Goal: Task Accomplishment & Management: Manage account settings

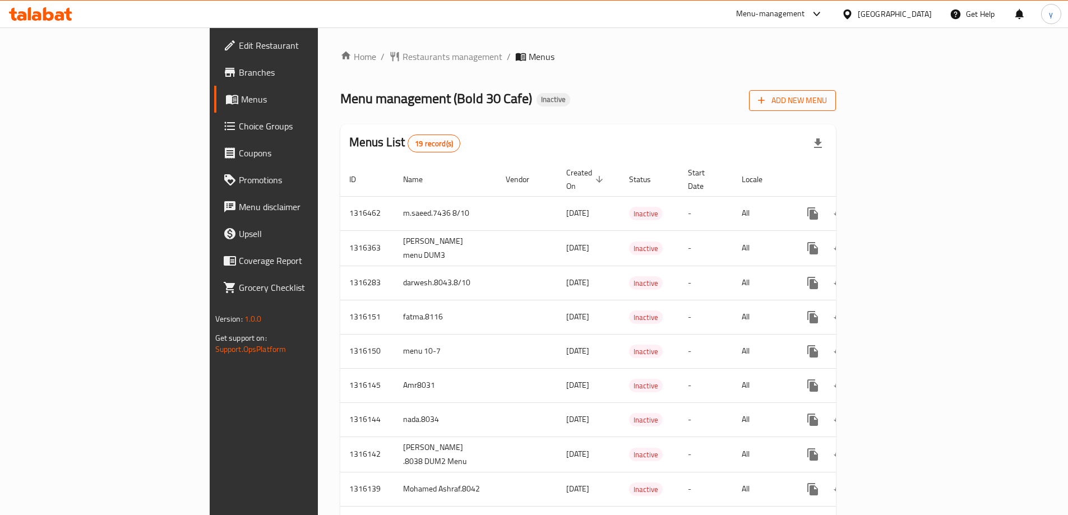
click at [827, 98] on span "Add New Menu" at bounding box center [792, 101] width 69 height 14
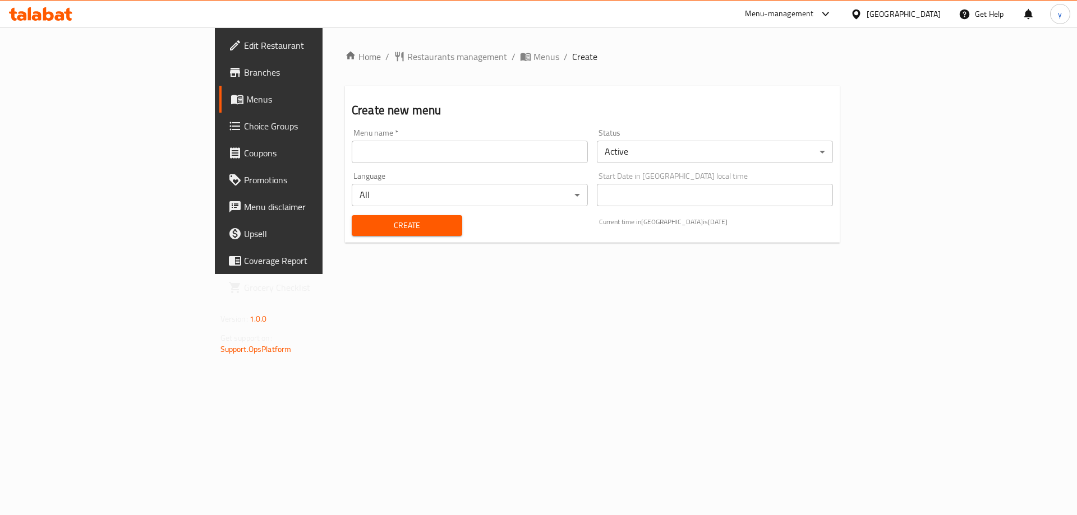
click at [429, 159] on input "text" at bounding box center [470, 152] width 236 height 22
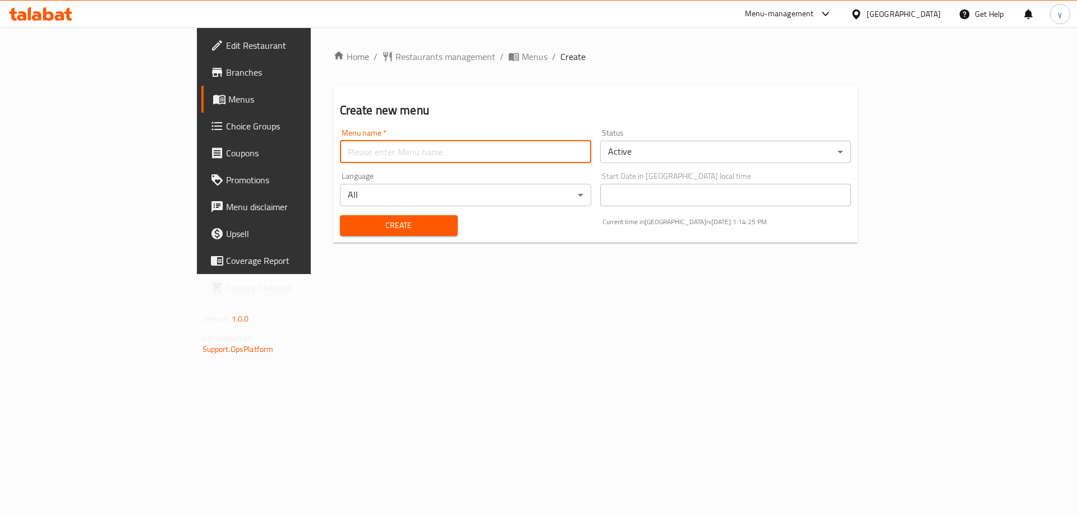
type input "darwesh.8043"
click at [349, 229] on span "Create" at bounding box center [399, 226] width 100 height 14
drag, startPoint x: 417, startPoint y: 151, endPoint x: 366, endPoint y: 136, distance: 53.2
click at [417, 151] on input "text" at bounding box center [465, 152] width 251 height 22
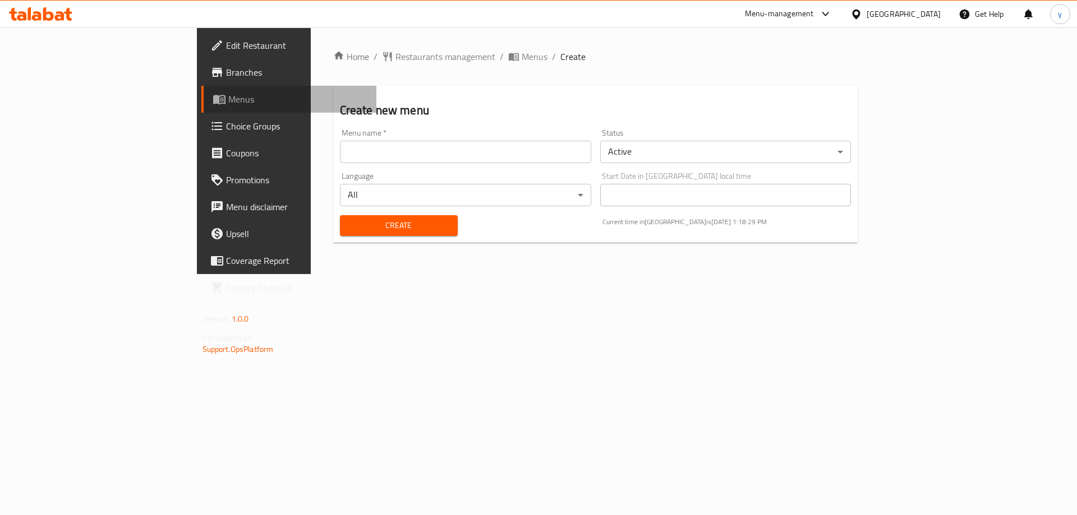
click at [201, 106] on link "Menus" at bounding box center [289, 99] width 176 height 27
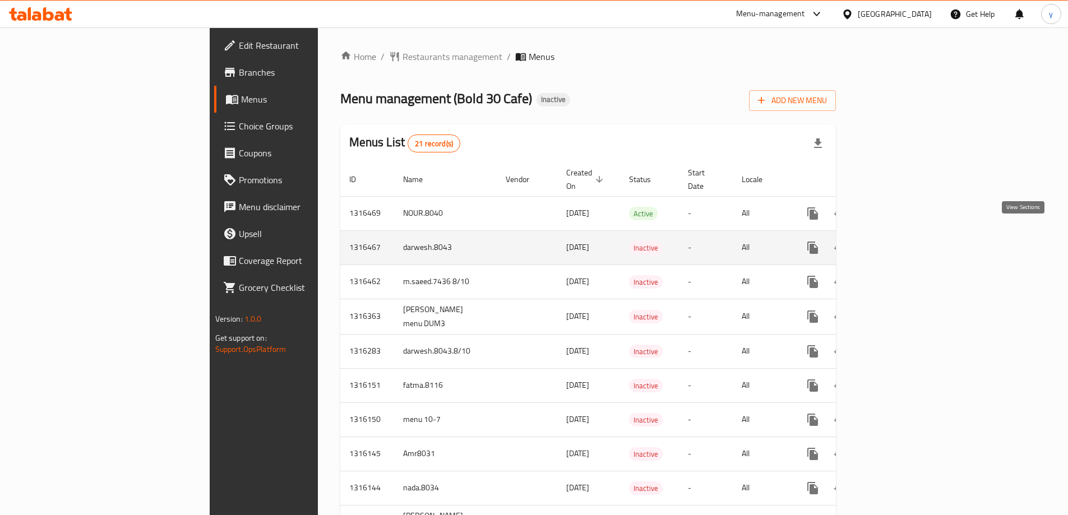
click at [908, 234] on link "enhanced table" at bounding box center [894, 247] width 27 height 27
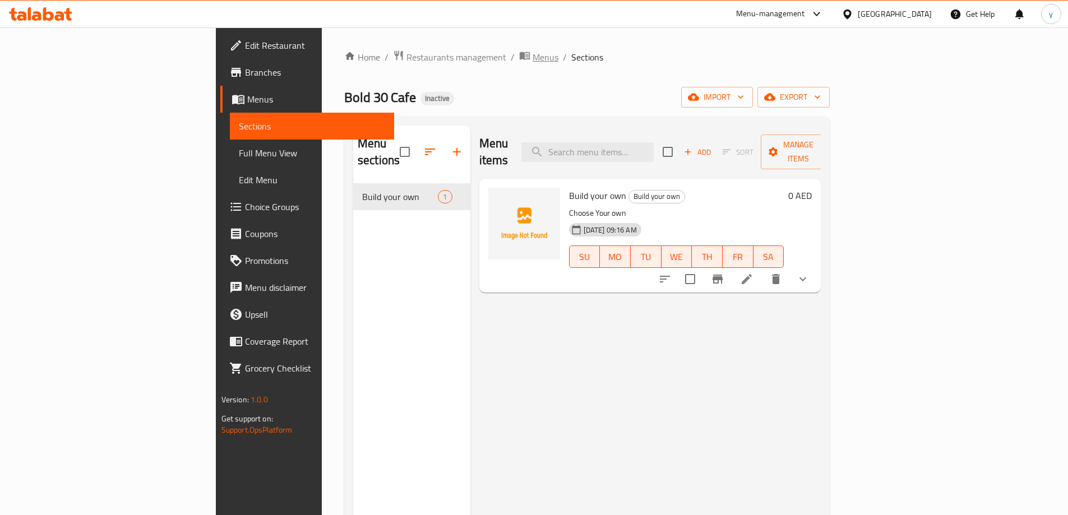
click at [533, 55] on span "Menus" at bounding box center [546, 56] width 26 height 13
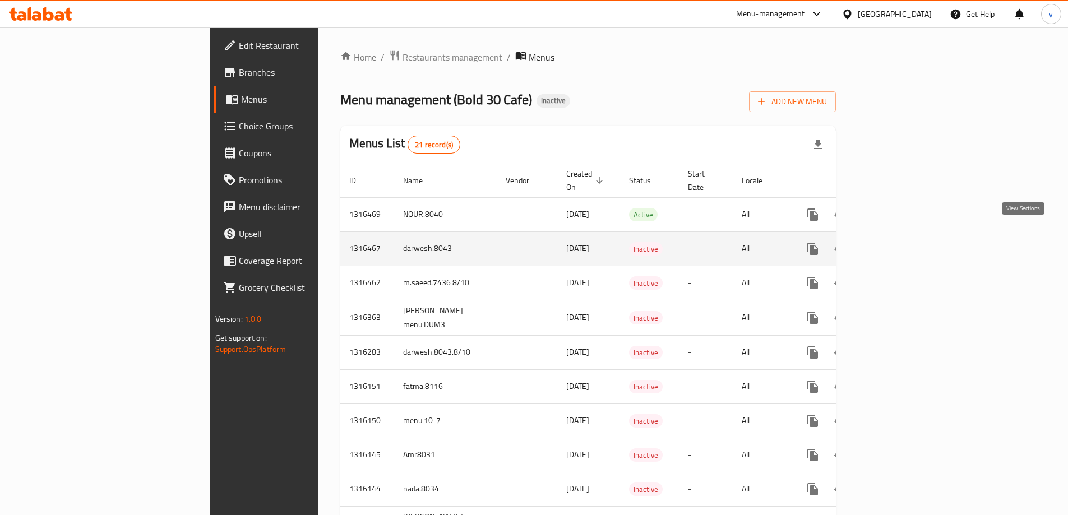
click at [901, 242] on icon "enhanced table" at bounding box center [893, 248] width 13 height 13
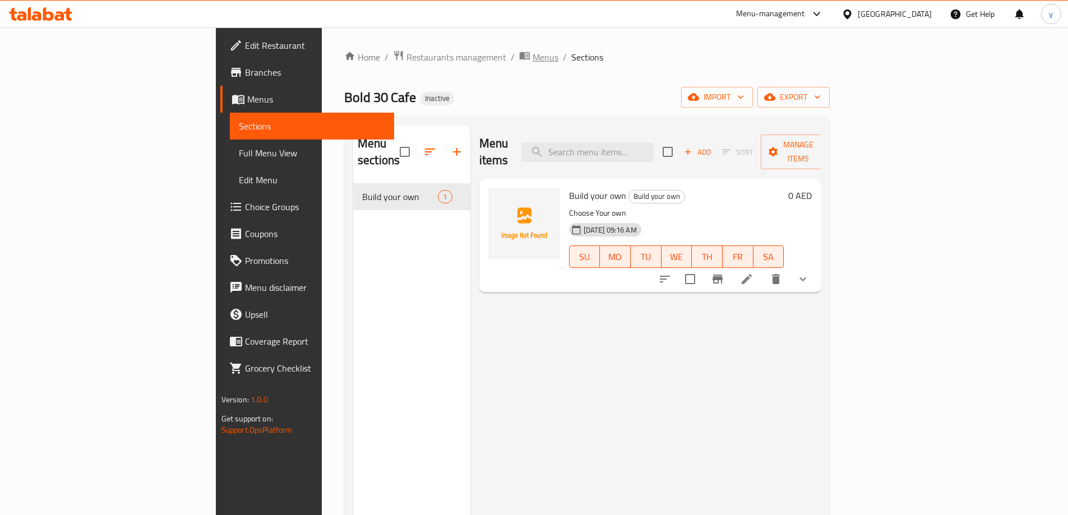
click at [533, 61] on span "Menus" at bounding box center [546, 56] width 26 height 13
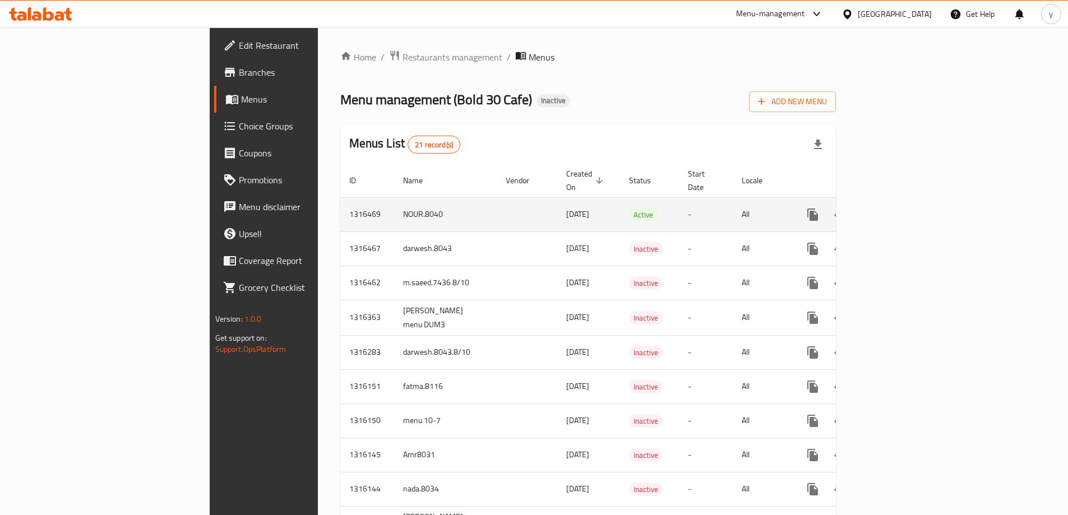
click at [394, 199] on td "NOUR.8040" at bounding box center [445, 214] width 103 height 34
click at [908, 201] on link "enhanced table" at bounding box center [894, 214] width 27 height 27
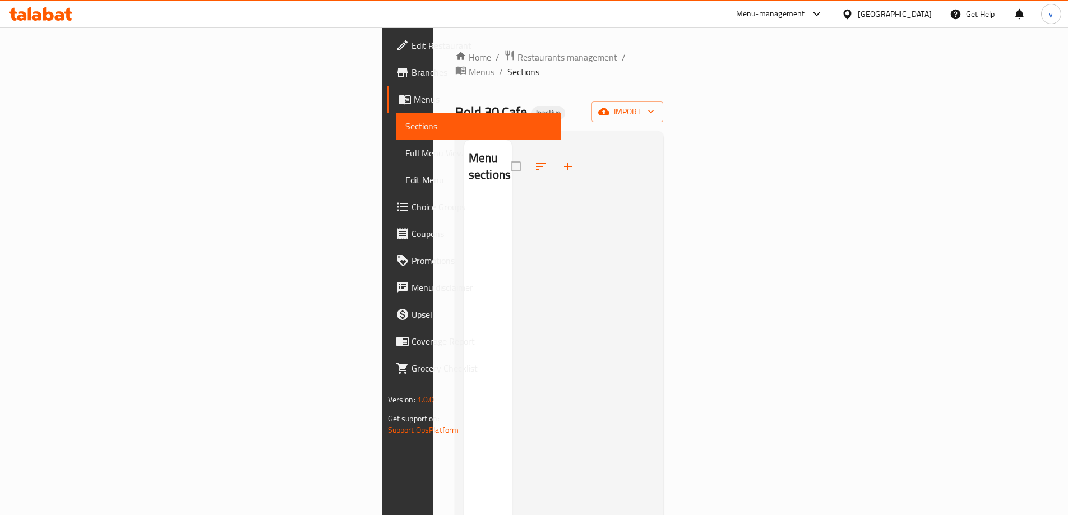
click at [455, 65] on icon "breadcrumb" at bounding box center [460, 70] width 11 height 11
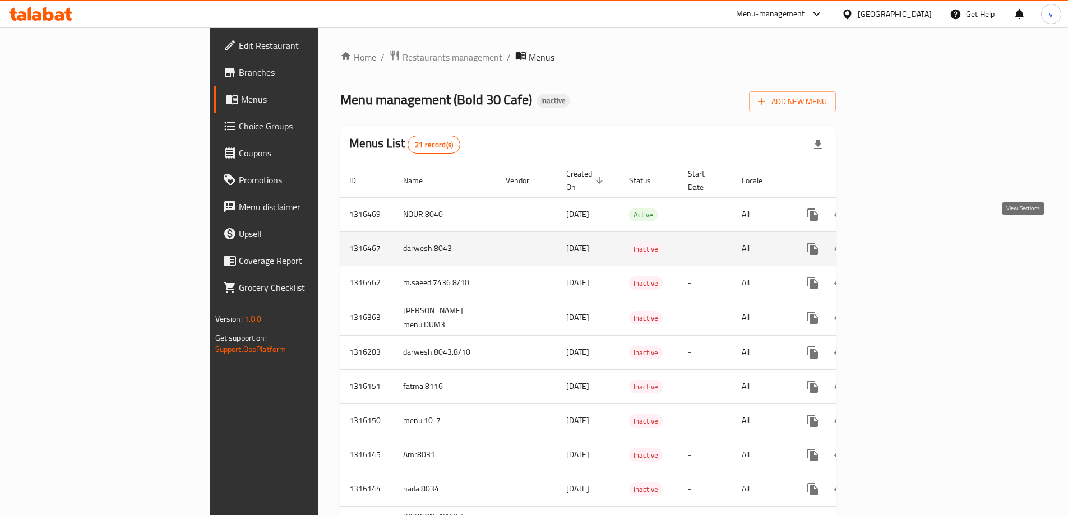
click at [899, 244] on icon "enhanced table" at bounding box center [894, 249] width 10 height 10
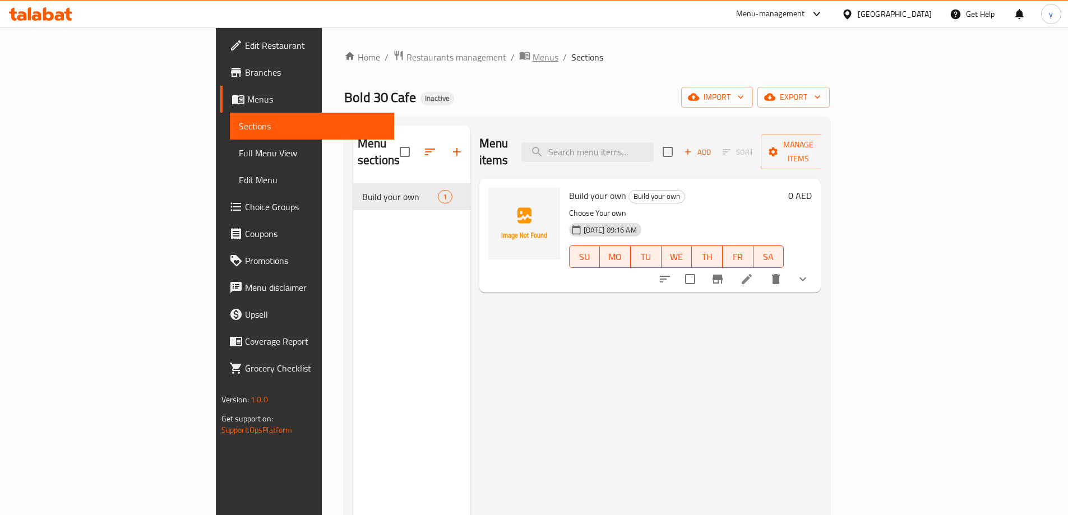
click at [533, 62] on span "Menus" at bounding box center [546, 56] width 26 height 13
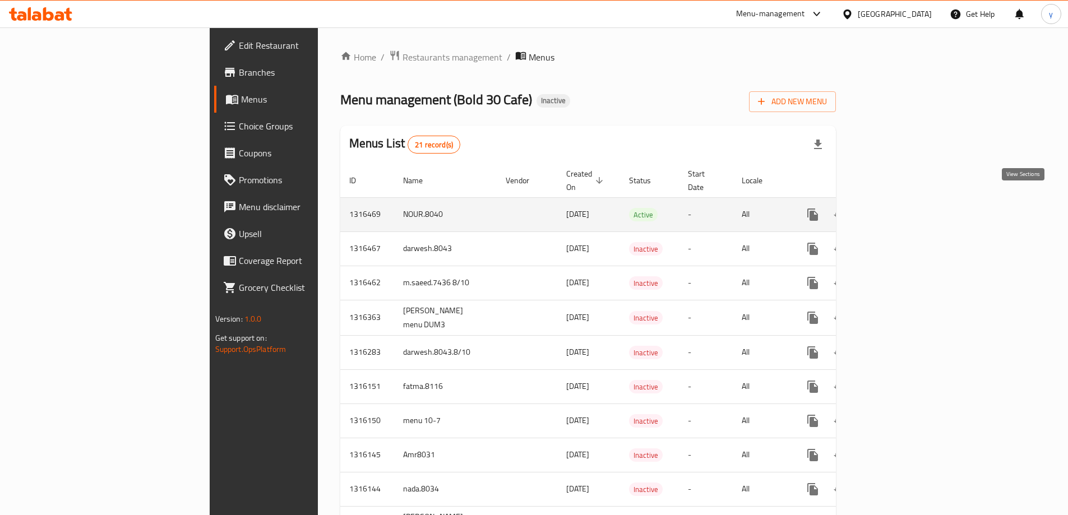
click at [901, 208] on icon "enhanced table" at bounding box center [893, 214] width 13 height 13
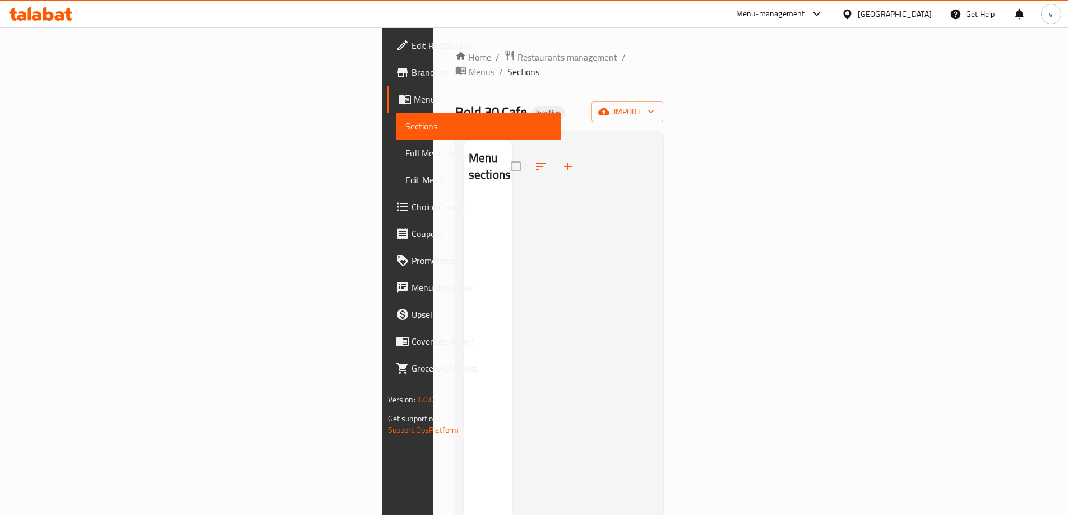
click at [406, 122] on span "Sections" at bounding box center [479, 125] width 146 height 13
click at [469, 65] on span "Menus" at bounding box center [482, 71] width 26 height 13
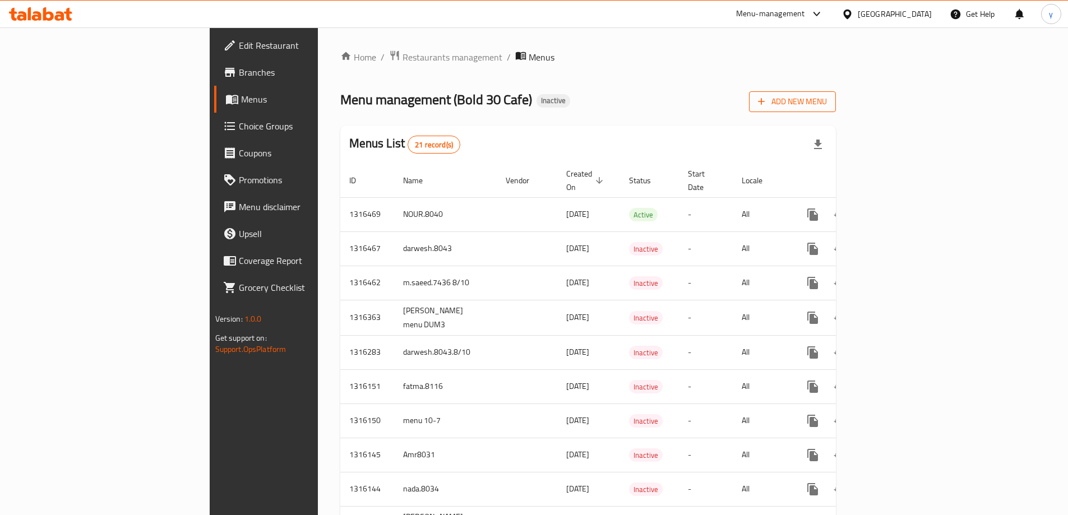
click at [827, 105] on span "Add New Menu" at bounding box center [792, 102] width 69 height 14
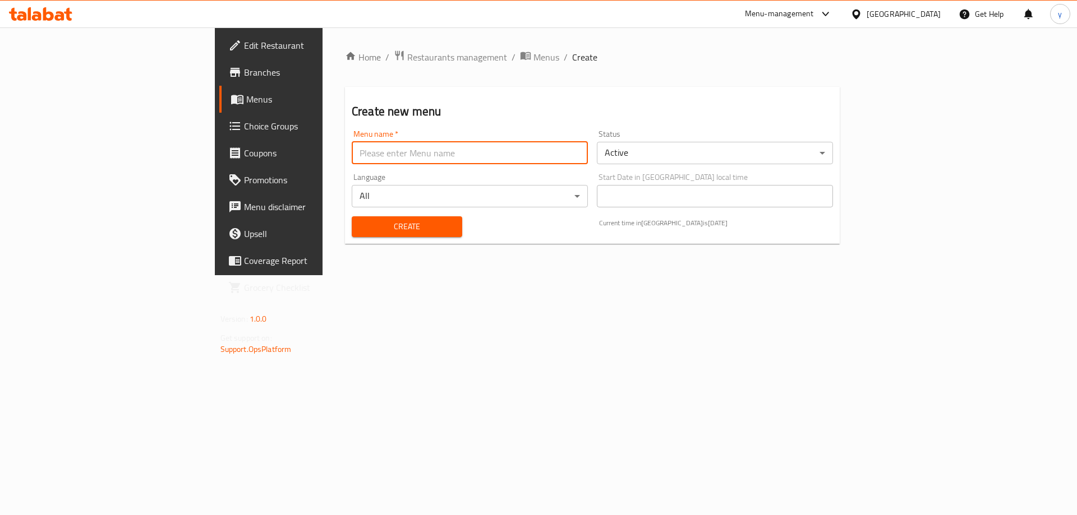
click at [520, 149] on input "text" at bounding box center [470, 153] width 236 height 22
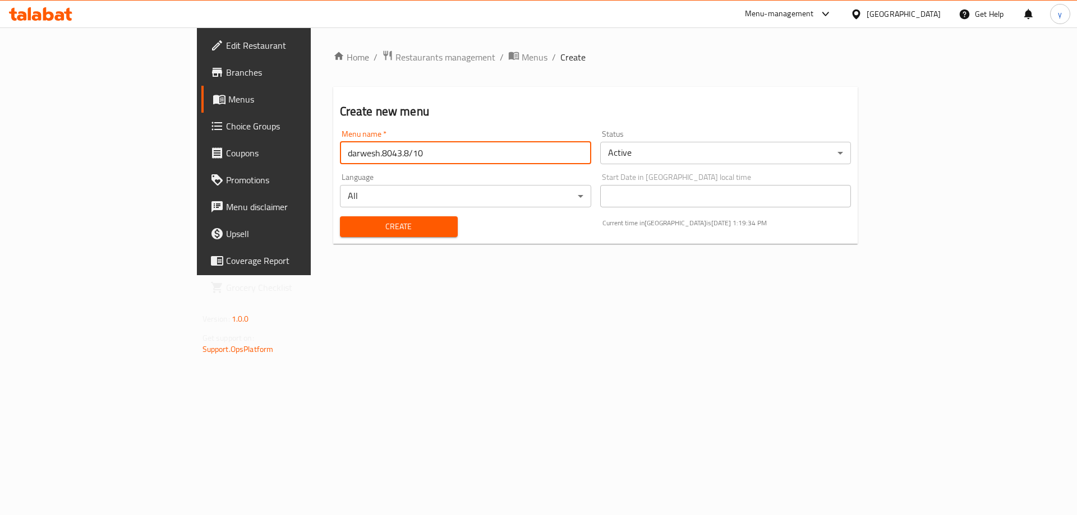
click at [340, 155] on input "darwesh.8043.8/10" at bounding box center [465, 153] width 251 height 22
type input "darwesh.8043.9/10"
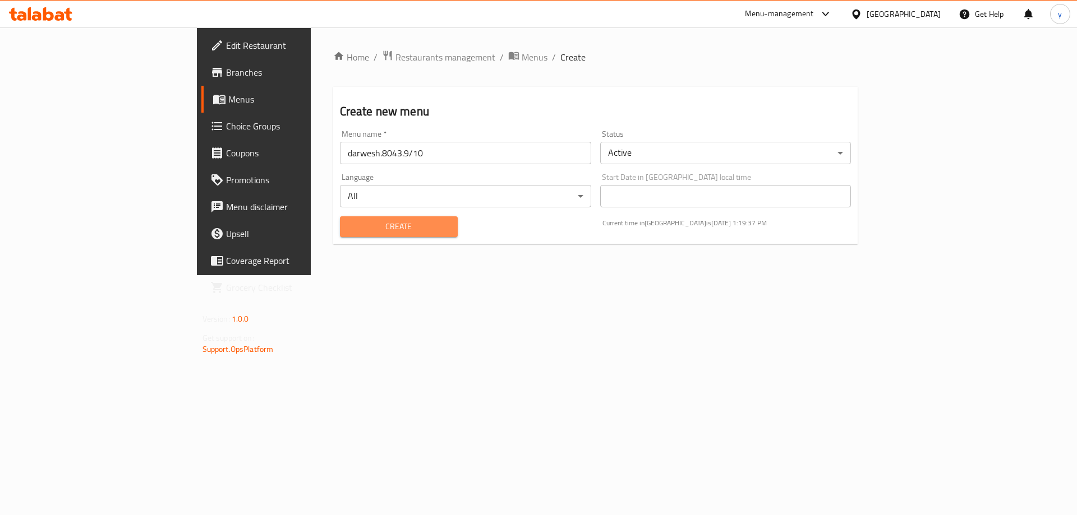
click at [349, 222] on span "Create" at bounding box center [399, 227] width 100 height 14
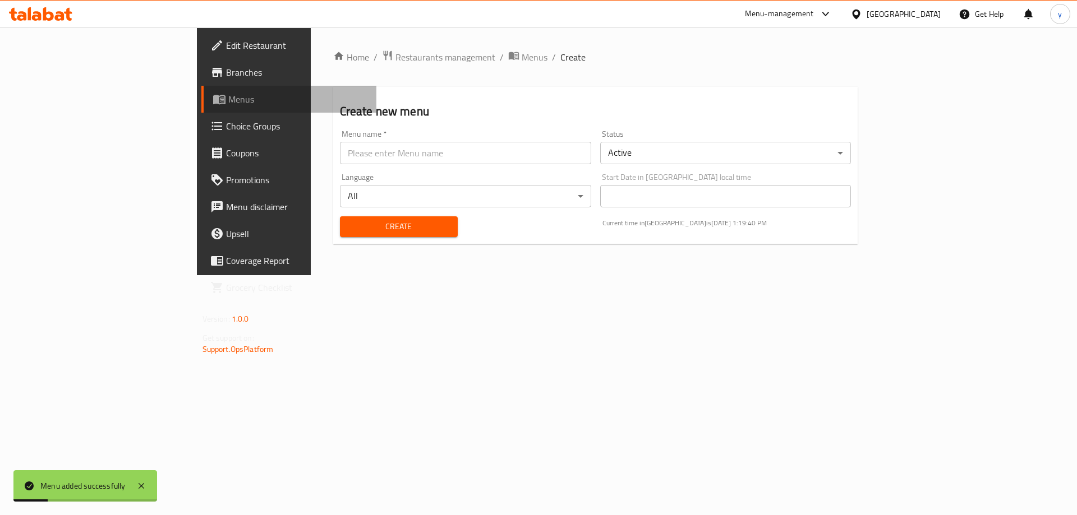
click at [228, 93] on span "Menus" at bounding box center [298, 99] width 140 height 13
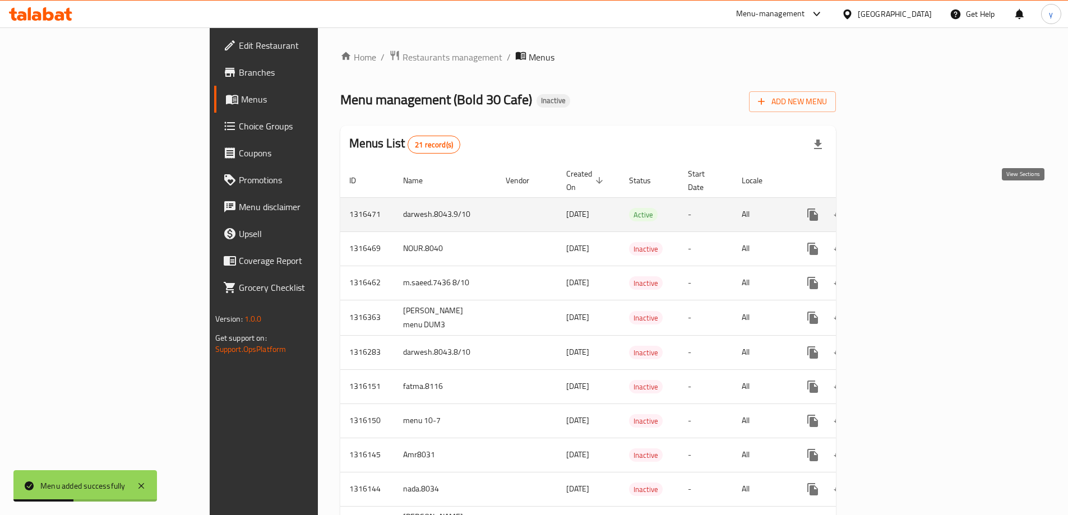
click at [901, 208] on icon "enhanced table" at bounding box center [893, 214] width 13 height 13
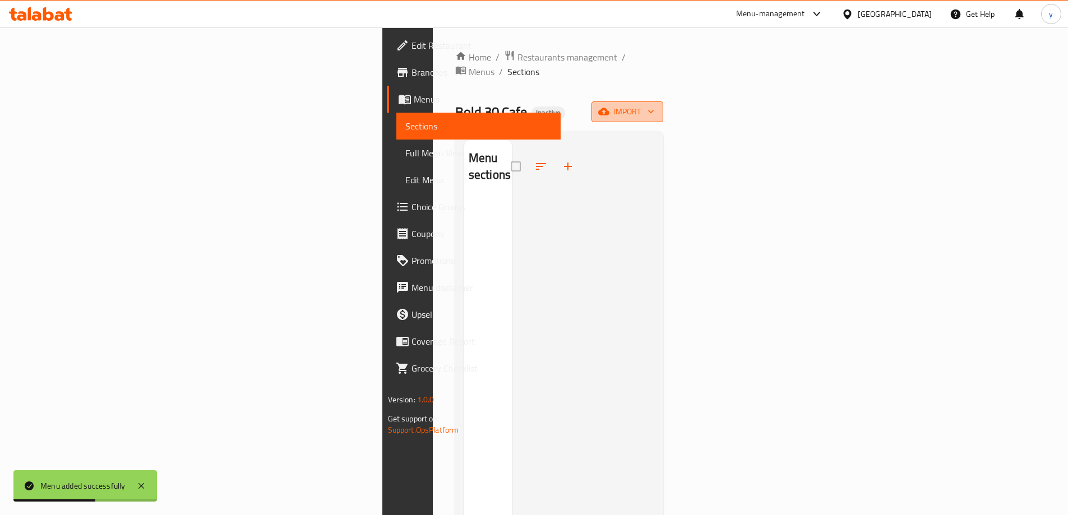
click at [610, 106] on icon "button" at bounding box center [603, 111] width 11 height 11
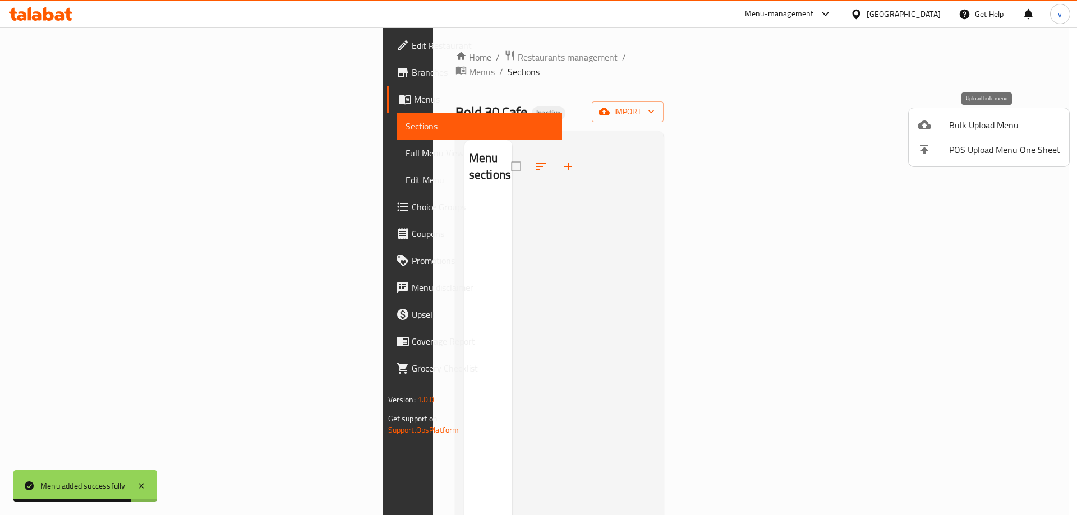
click at [965, 119] on span "Bulk Upload Menu" at bounding box center [1004, 124] width 111 height 13
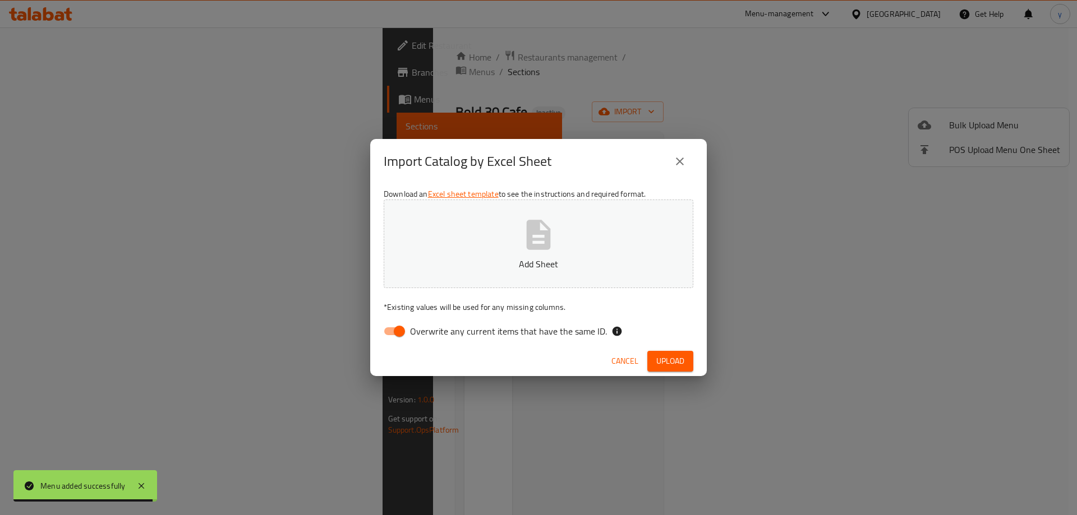
click at [396, 329] on input "Overwrite any current items that have the same ID." at bounding box center [399, 331] width 64 height 21
checkbox input "false"
click at [684, 361] on span "Upload" at bounding box center [670, 361] width 28 height 14
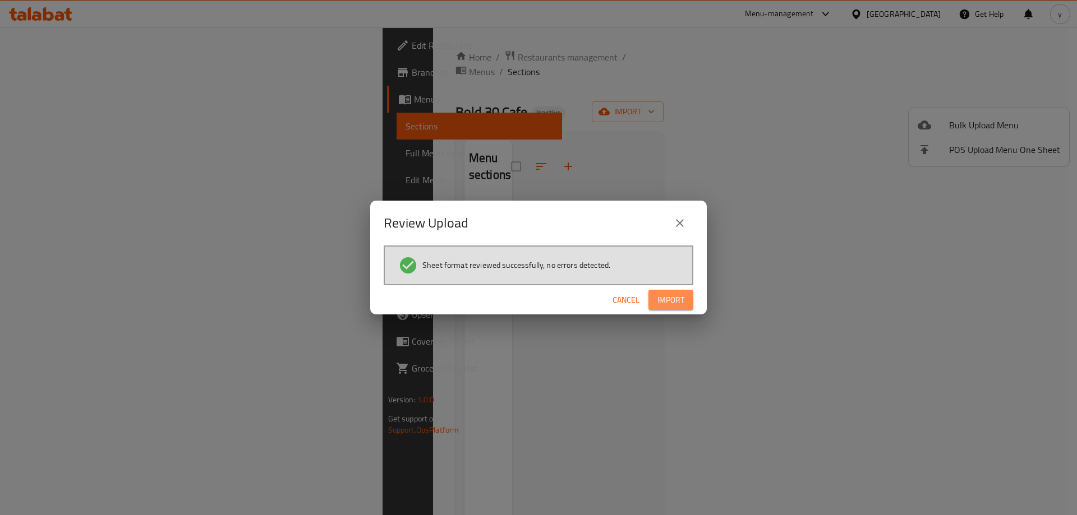
click at [661, 305] on span "Import" at bounding box center [670, 300] width 27 height 14
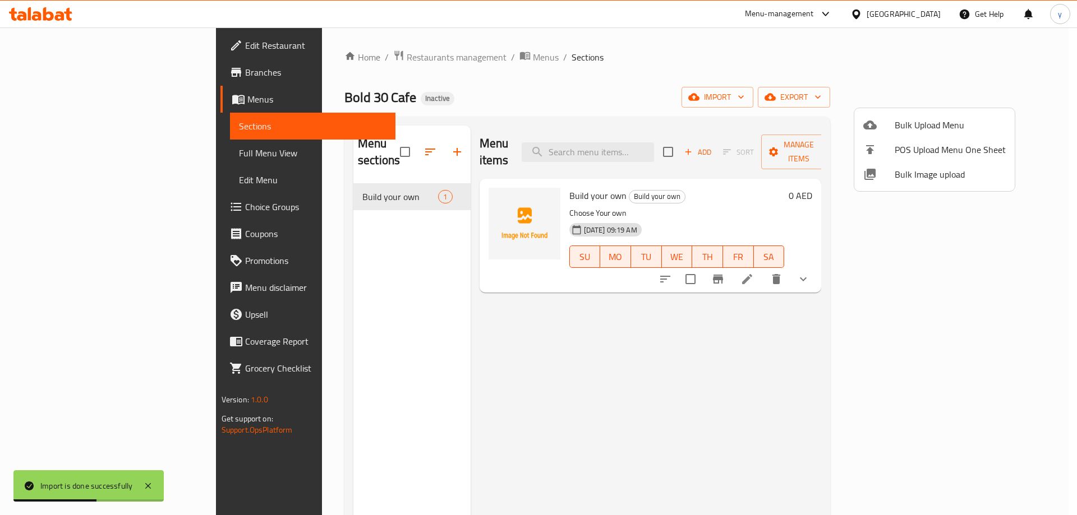
click at [108, 159] on div at bounding box center [538, 257] width 1077 height 515
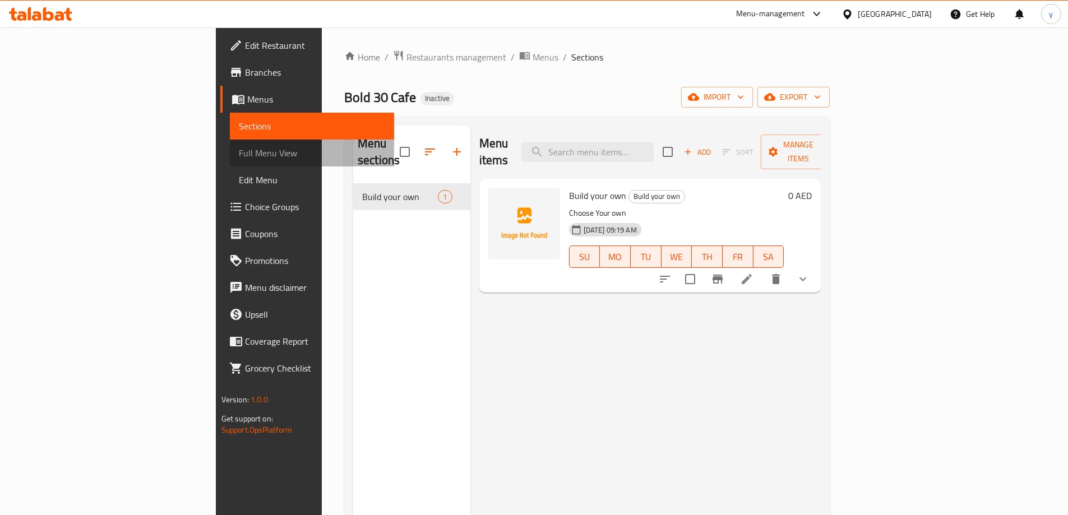
click at [230, 162] on link "Full Menu View" at bounding box center [312, 153] width 164 height 27
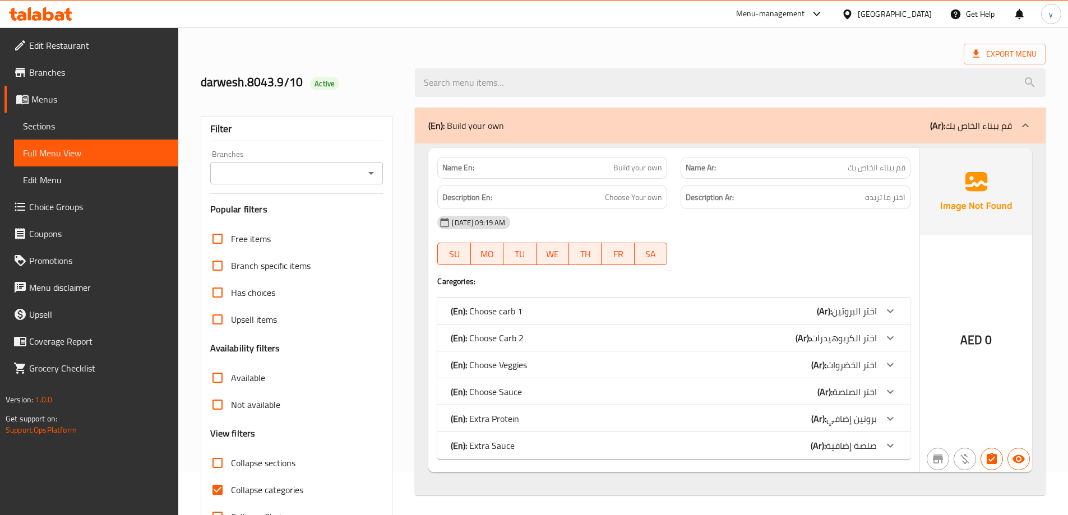
scroll to position [81, 0]
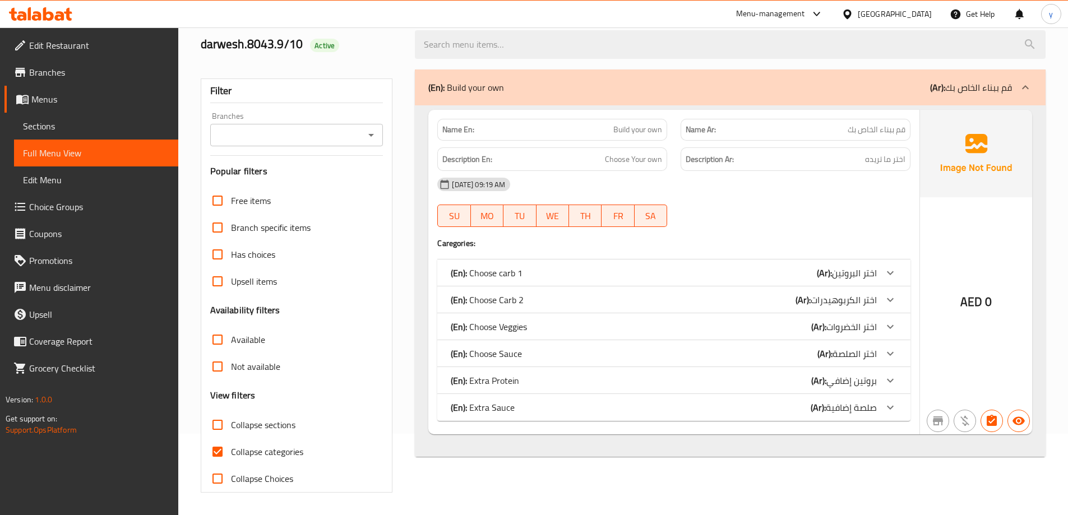
click at [831, 269] on b "(Ar):" at bounding box center [824, 273] width 15 height 17
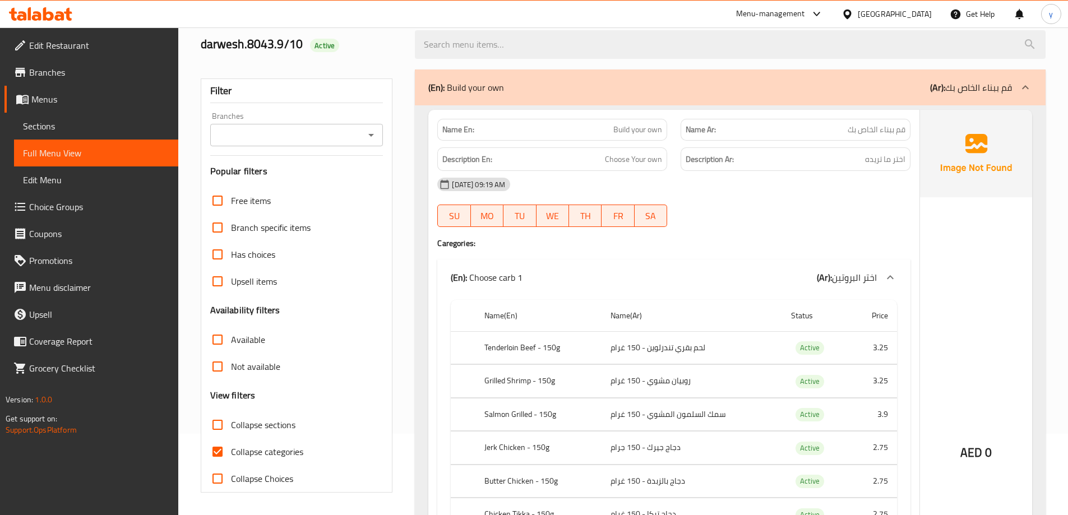
click at [836, 272] on span "اختر البروتين" at bounding box center [854, 277] width 45 height 17
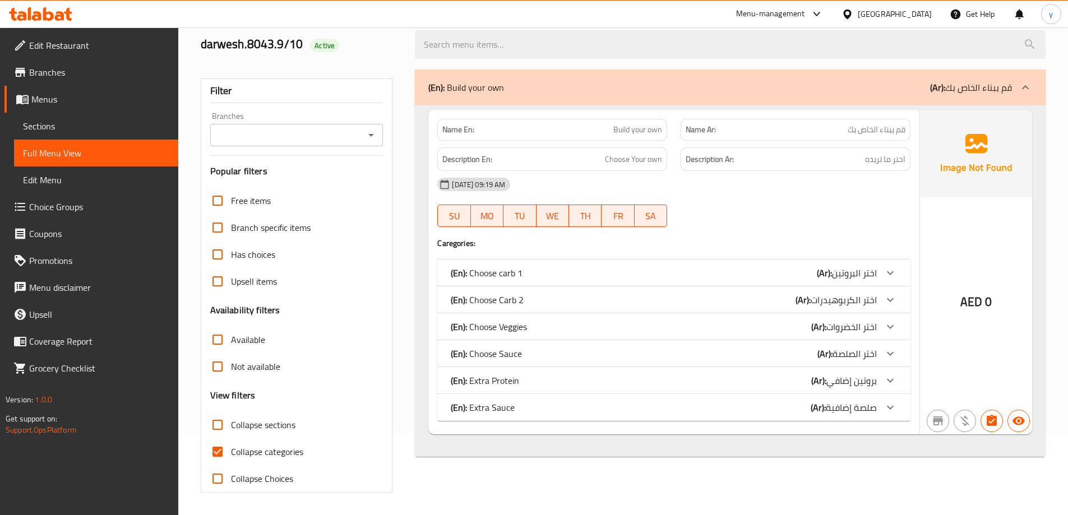
click at [218, 451] on input "Collapse categories" at bounding box center [217, 452] width 27 height 27
checkbox input "false"
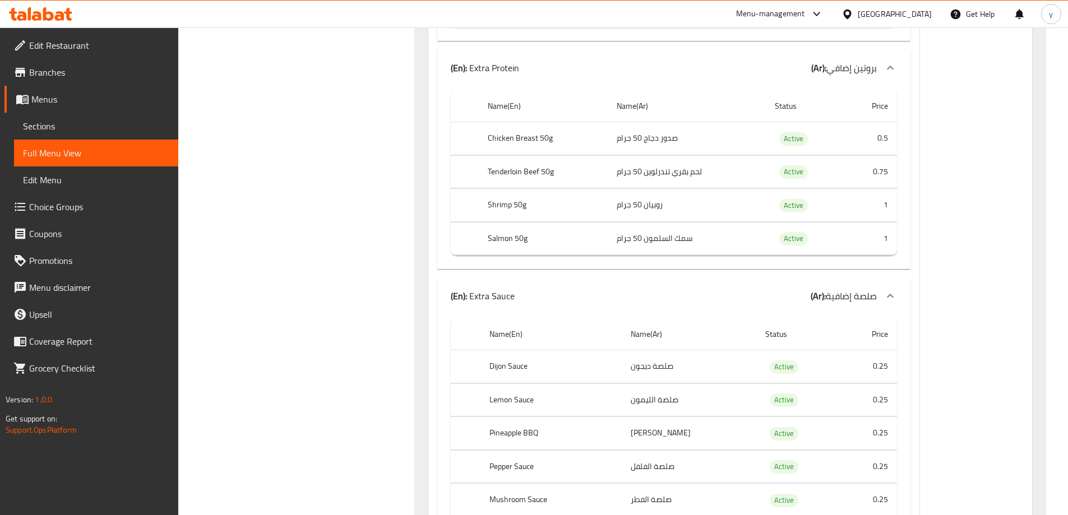
scroll to position [1812, 0]
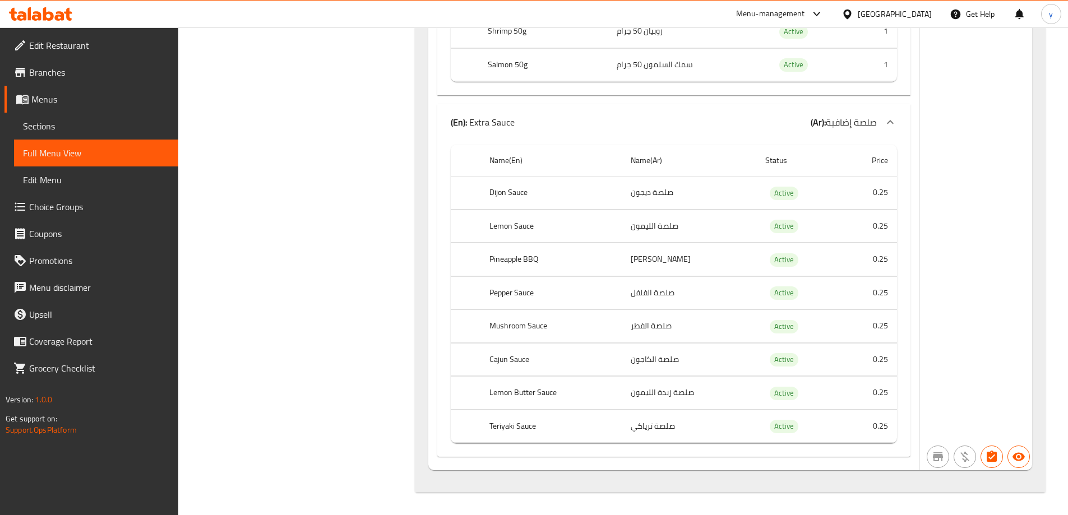
click at [800, 196] on td "Active" at bounding box center [799, 193] width 85 height 33
click at [820, 228] on td "Active" at bounding box center [799, 226] width 85 height 33
click at [819, 257] on td "Active" at bounding box center [799, 259] width 85 height 33
click at [819, 285] on td "Active" at bounding box center [799, 293] width 85 height 33
click at [818, 323] on td "Active" at bounding box center [799, 326] width 85 height 33
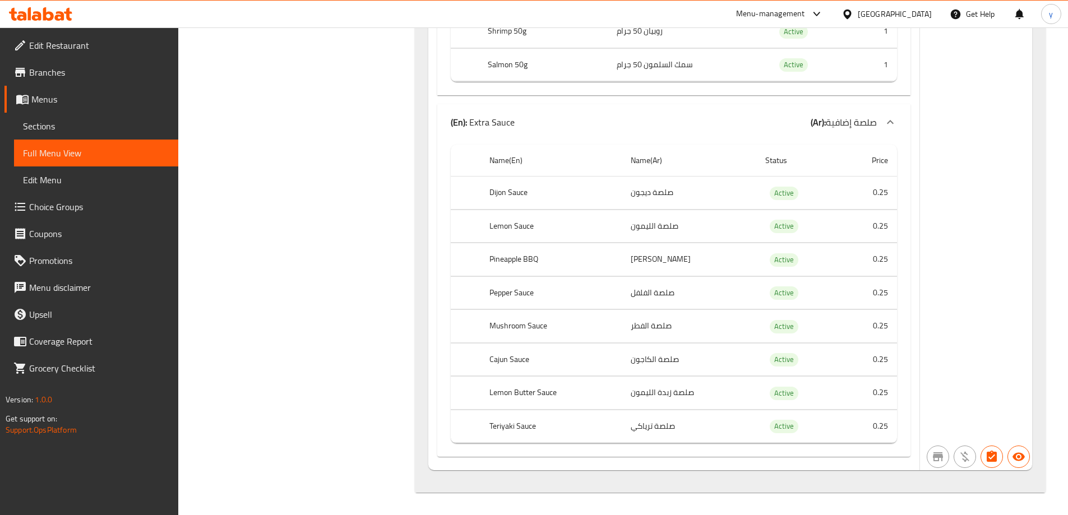
click at [818, 346] on td "Active" at bounding box center [799, 359] width 85 height 33
click at [816, 406] on td "Active" at bounding box center [799, 393] width 85 height 33
click at [815, 418] on td "Active" at bounding box center [799, 426] width 85 height 33
click at [994, 450] on icon "button" at bounding box center [991, 456] width 13 height 13
click at [990, 457] on icon "button" at bounding box center [992, 456] width 10 height 11
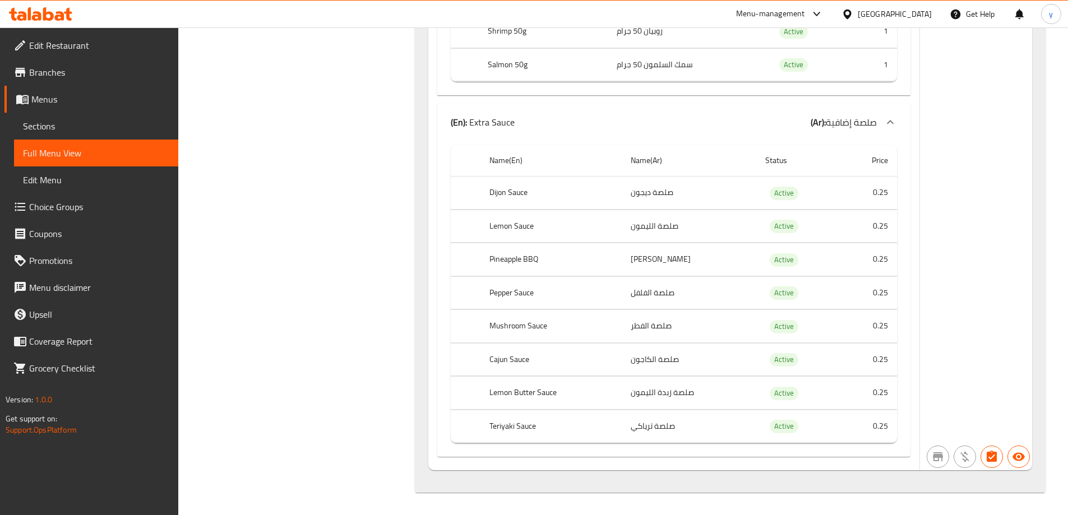
click at [50, 177] on span "Edit Menu" at bounding box center [96, 179] width 146 height 13
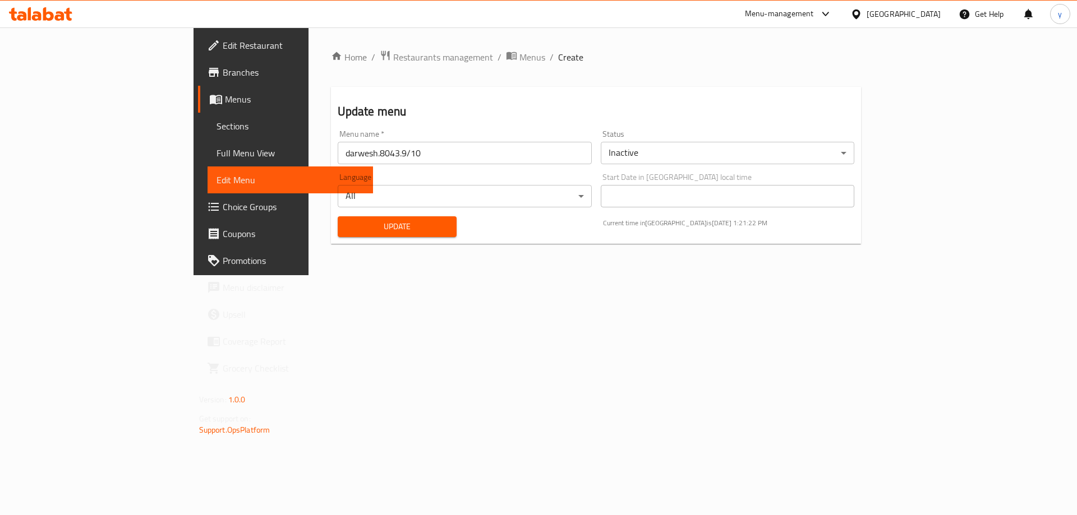
click at [376, 220] on span "Update" at bounding box center [397, 227] width 101 height 14
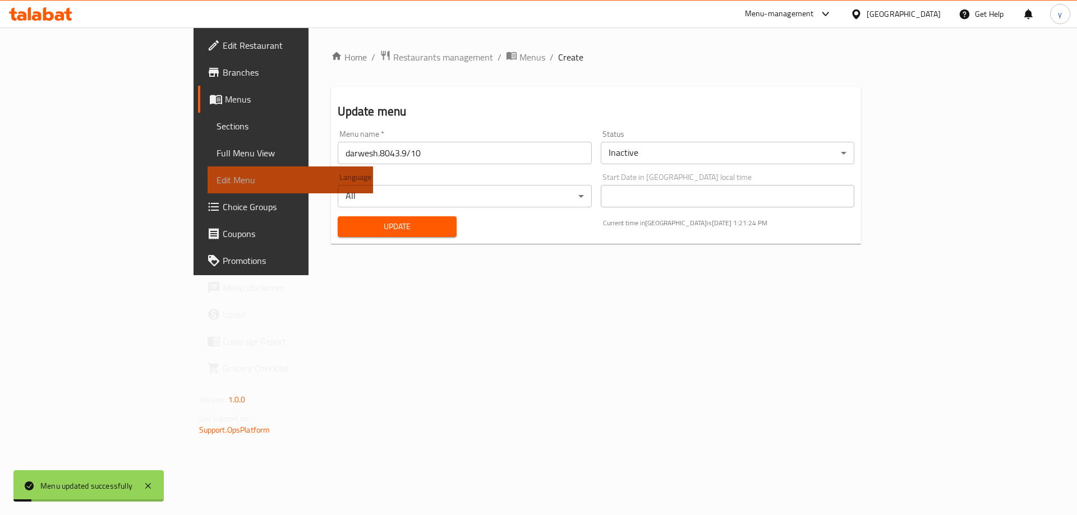
click at [217, 177] on span "Edit Menu" at bounding box center [291, 179] width 148 height 13
click at [217, 156] on span "Full Menu View" at bounding box center [291, 152] width 148 height 13
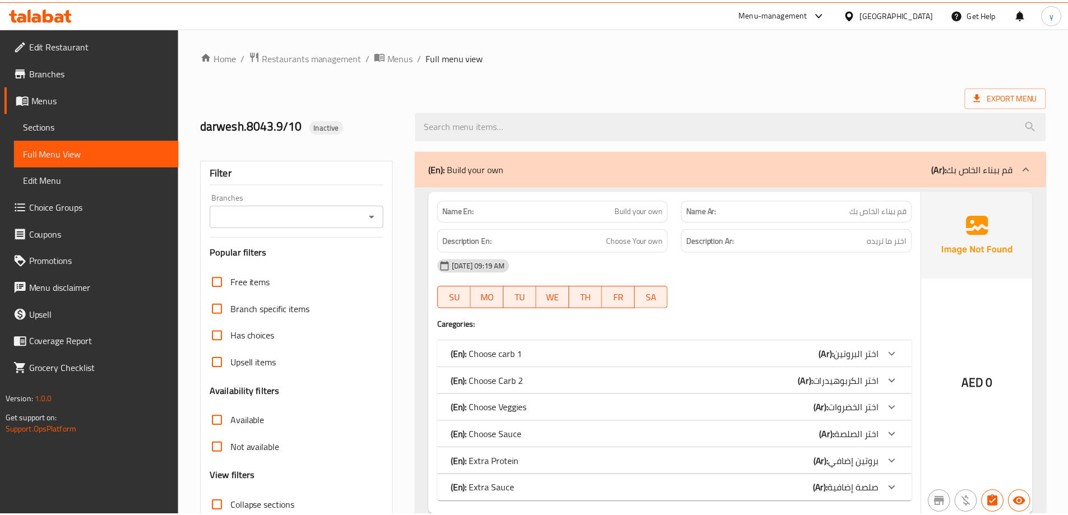
scroll to position [81, 0]
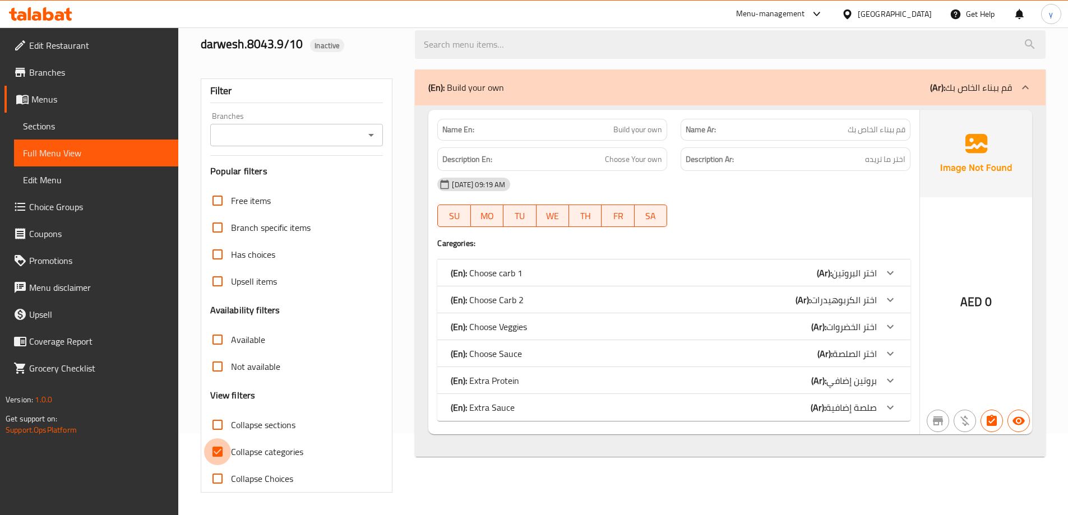
click at [219, 450] on input "Collapse categories" at bounding box center [217, 452] width 27 height 27
checkbox input "false"
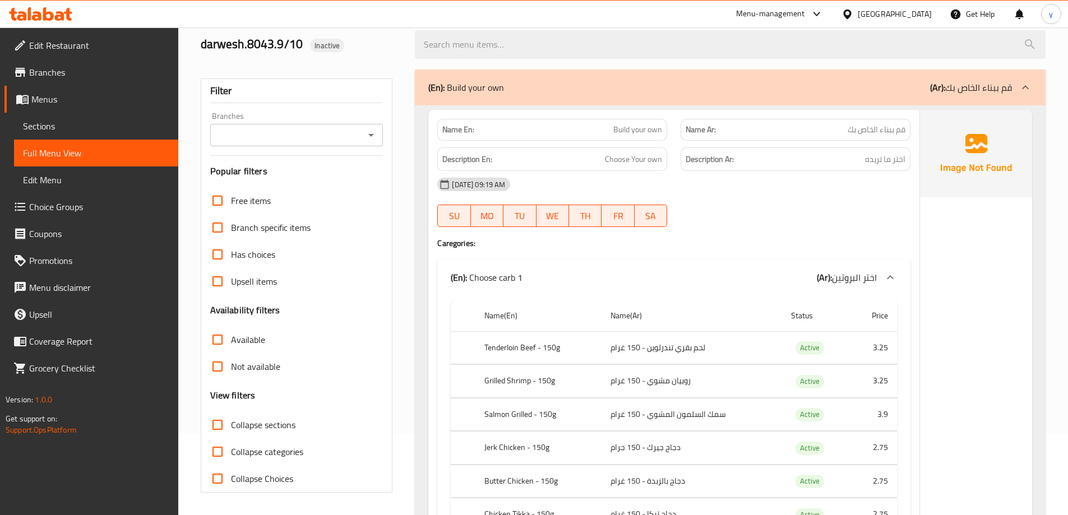
click at [105, 130] on span "Sections" at bounding box center [96, 125] width 146 height 13
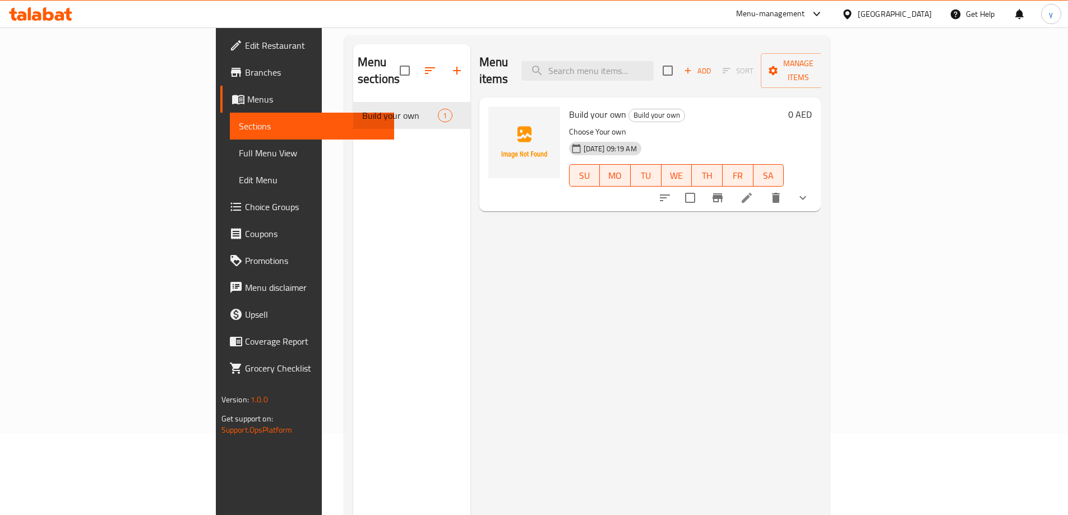
click at [683, 125] on p "Choose Your own" at bounding box center [676, 132] width 215 height 14
click at [763, 188] on li at bounding box center [746, 198] width 31 height 20
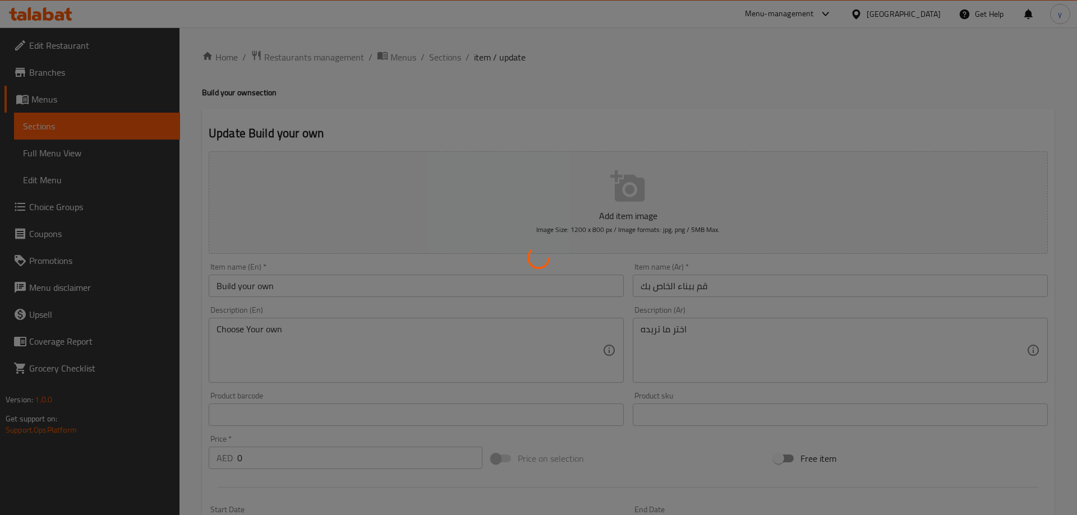
type input "اختر البروتين"
type input "1"
type input "اختر الكربوهيدرات"
type input "0"
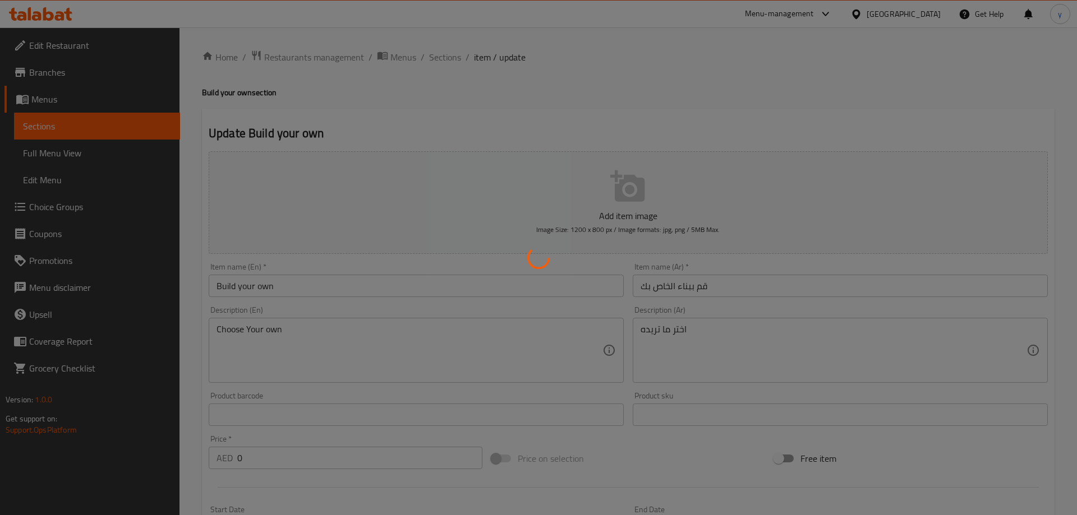
type input "1"
type input "اختر الخضروات"
type input "0"
type input "10"
type input "اختر الصلصة"
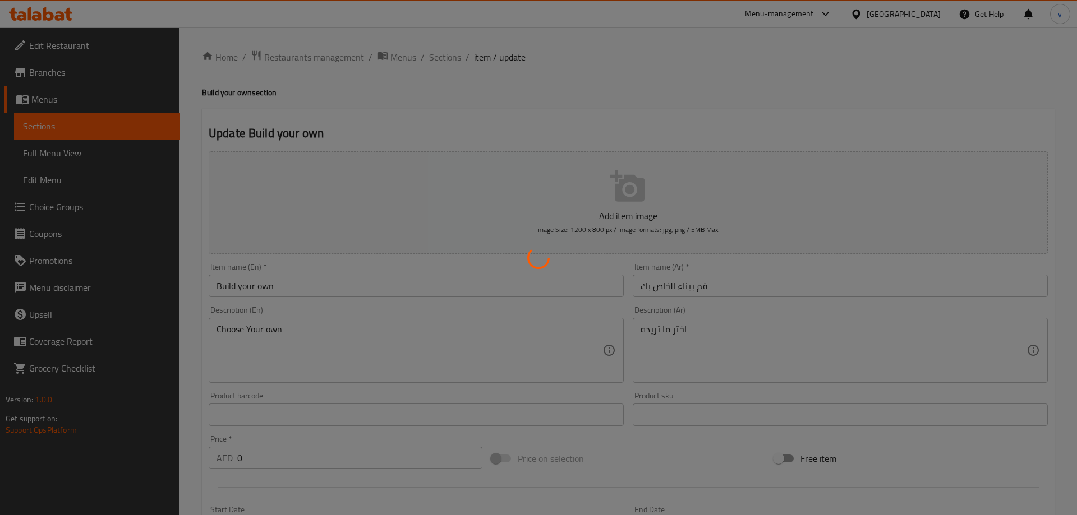
type input "0"
type input "1"
type input "بروتين إضافي"
type input "0"
type input "10"
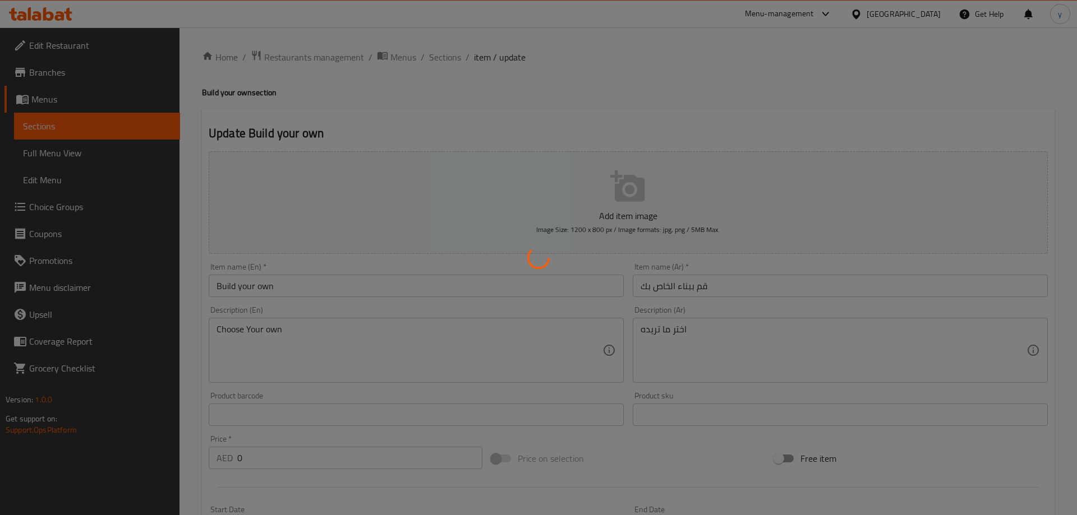
type input "صلصة إضافية"
type input "0"
type input "10"
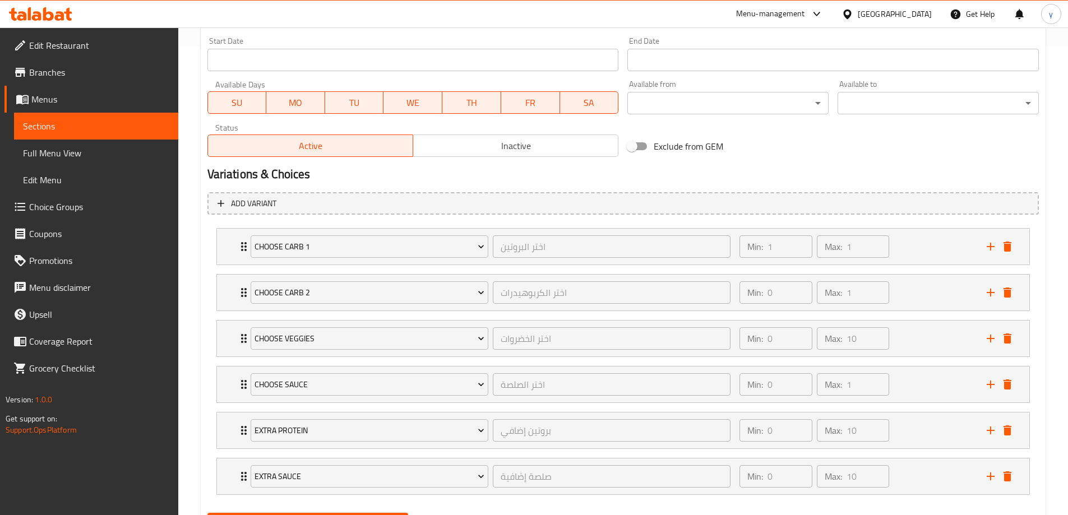
scroll to position [505, 0]
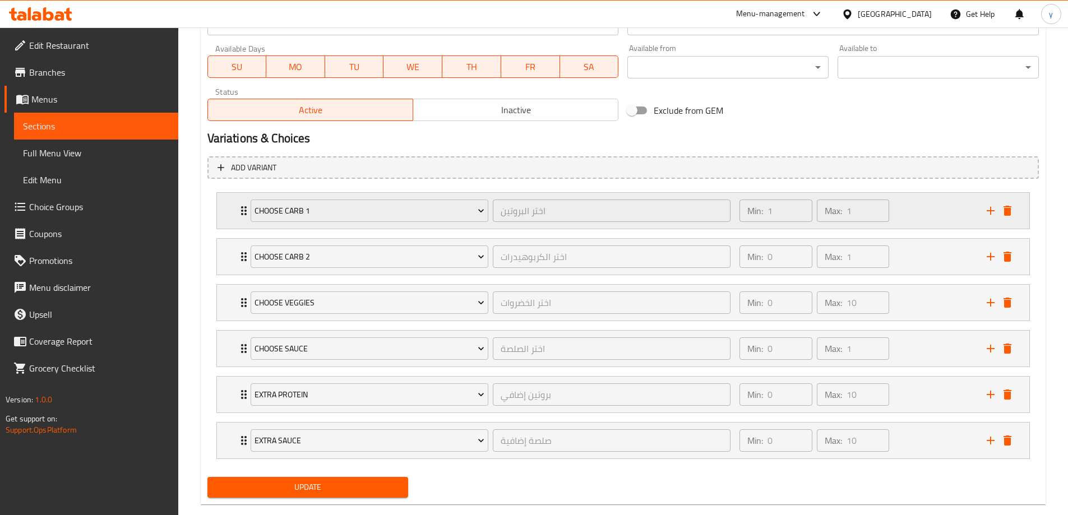
click at [940, 211] on div "Min: 1 ​ Max: 1 ​" at bounding box center [856, 211] width 247 height 36
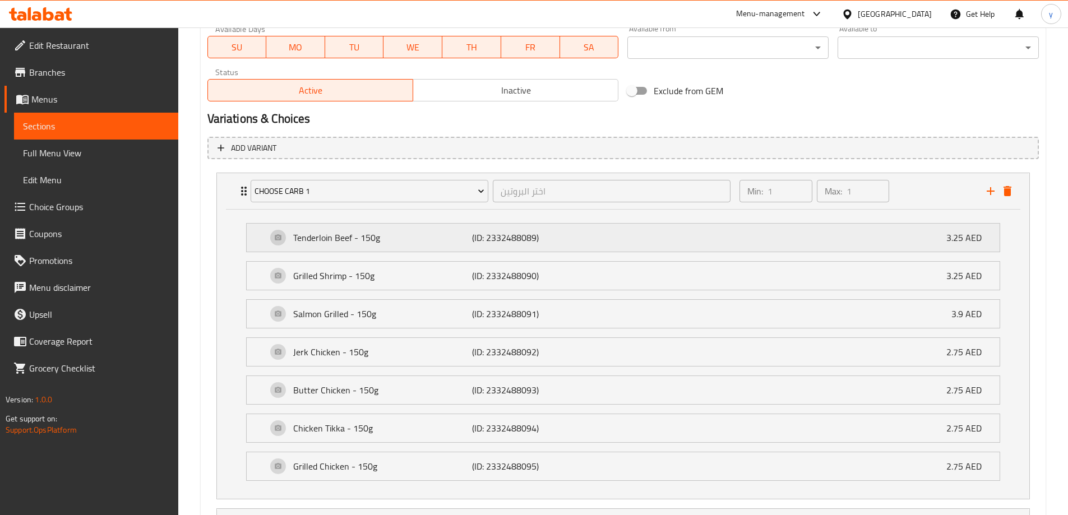
scroll to position [423, 0]
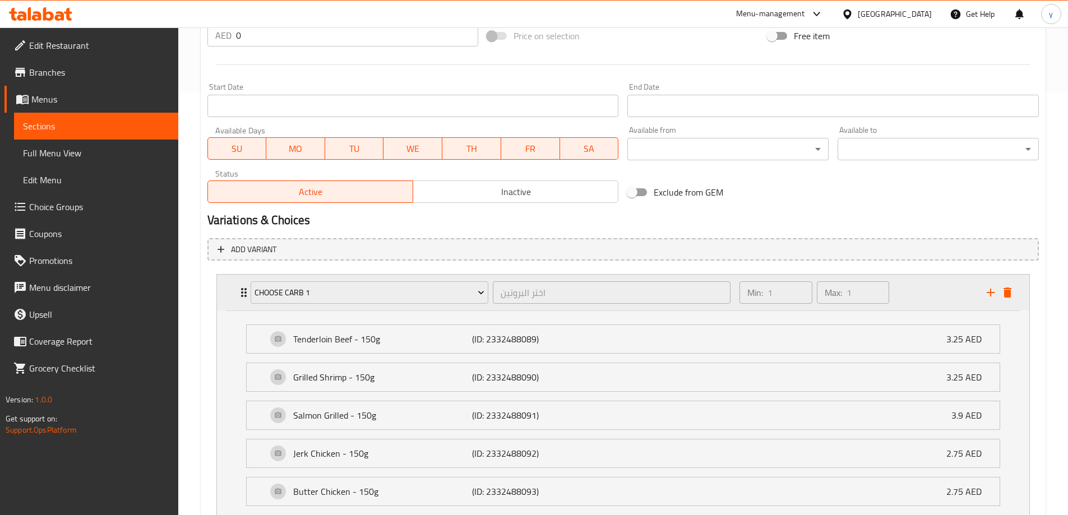
click at [914, 300] on div "Min: 1 ​ Max: 1 ​" at bounding box center [856, 293] width 247 height 36
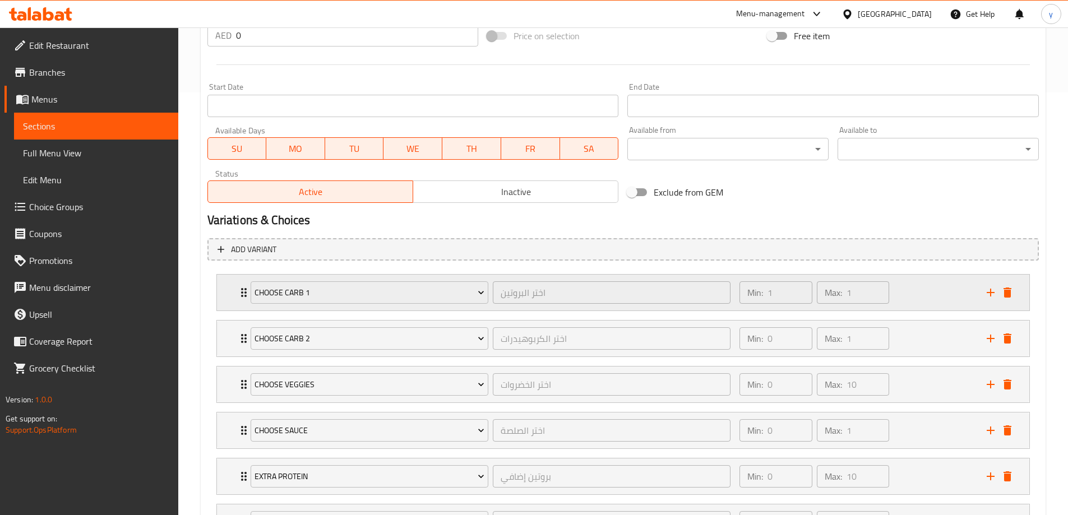
click at [941, 280] on div "Min: 1 ​ Max: 1 ​" at bounding box center [856, 293] width 247 height 36
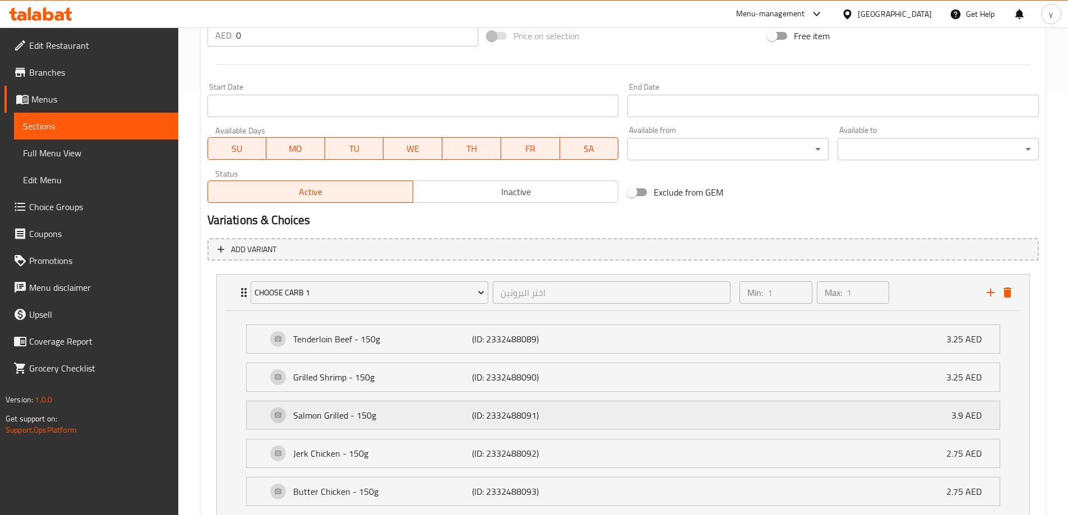
scroll to position [647, 0]
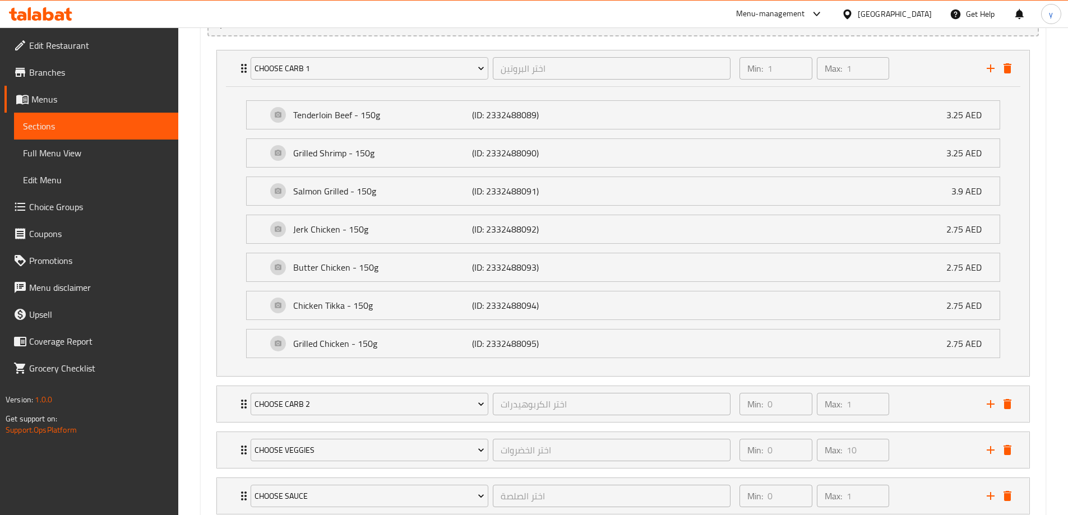
click at [621, 135] on li "Grilled Shrimp - 150g (ID: 2332488090) 3.25 AED Name (En) Grilled Shrimp - 150g…" at bounding box center [623, 153] width 772 height 38
click at [611, 119] on div "Tenderloin Beef - 150g (ID: 2332488089) 3.25 AED" at bounding box center [627, 115] width 720 height 28
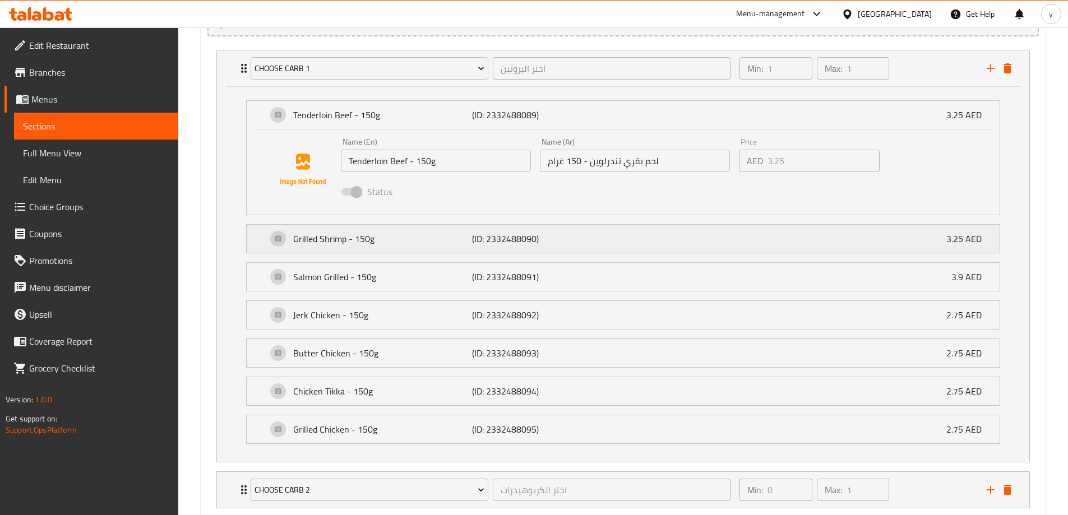
click at [616, 243] on div "Grilled Shrimp - 150g (ID: 2332488090) 3.25 AED" at bounding box center [627, 239] width 720 height 28
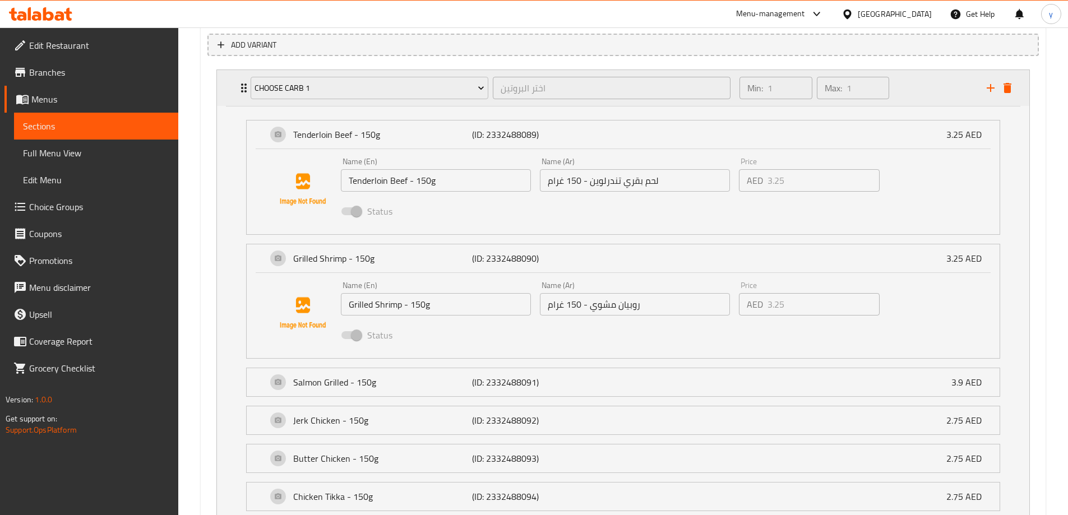
scroll to position [703, 0]
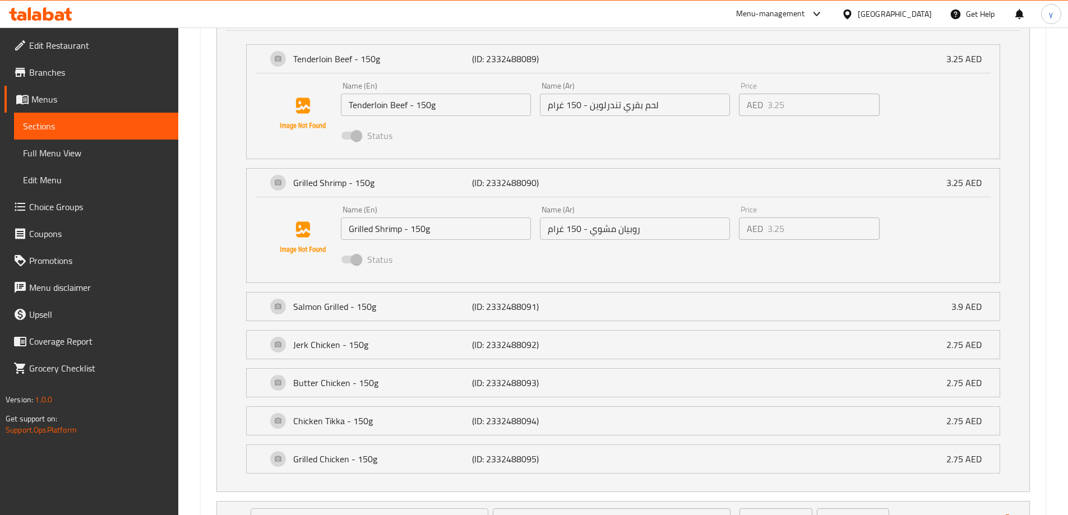
click at [135, 192] on link "Edit Menu" at bounding box center [96, 180] width 164 height 27
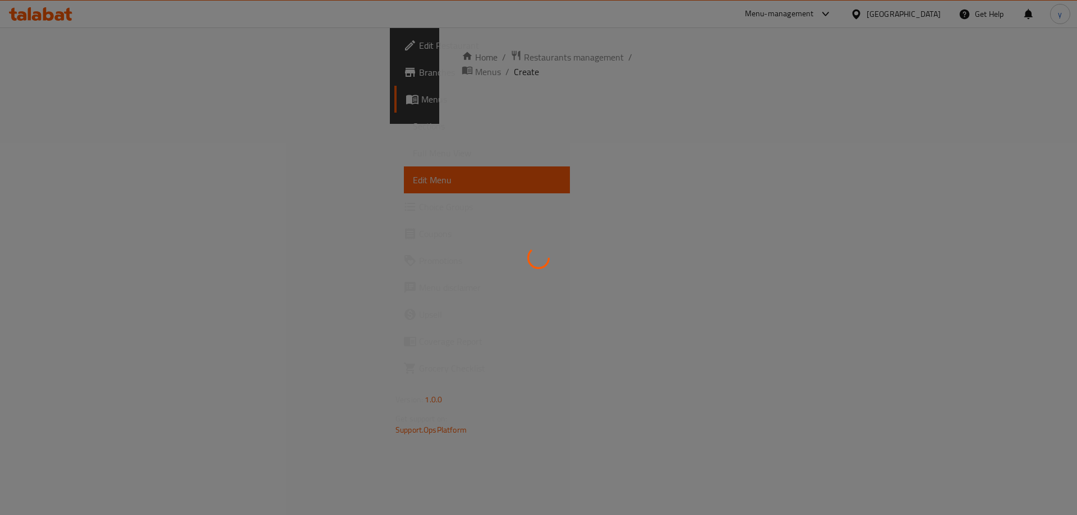
click at [419, 209] on span "Choice Groups" at bounding box center [490, 206] width 142 height 13
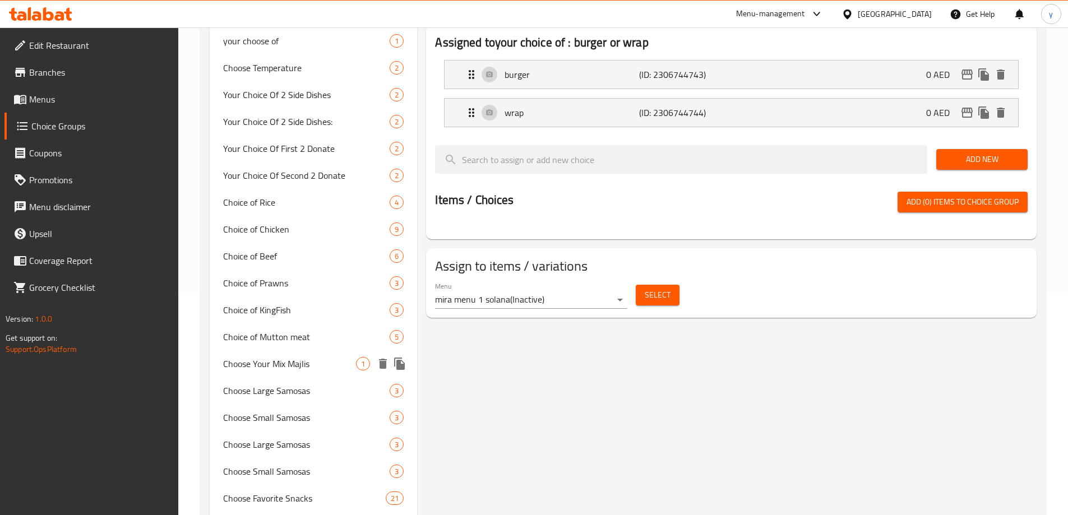
scroll to position [56, 0]
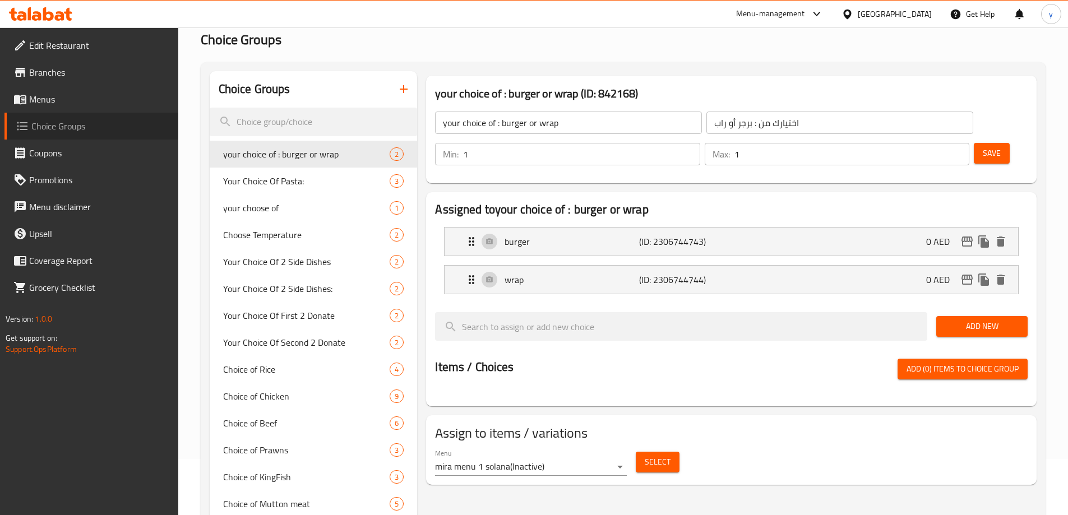
click at [130, 130] on span "Choice Groups" at bounding box center [100, 125] width 138 height 13
click at [87, 89] on link "Menus" at bounding box center [91, 99] width 174 height 27
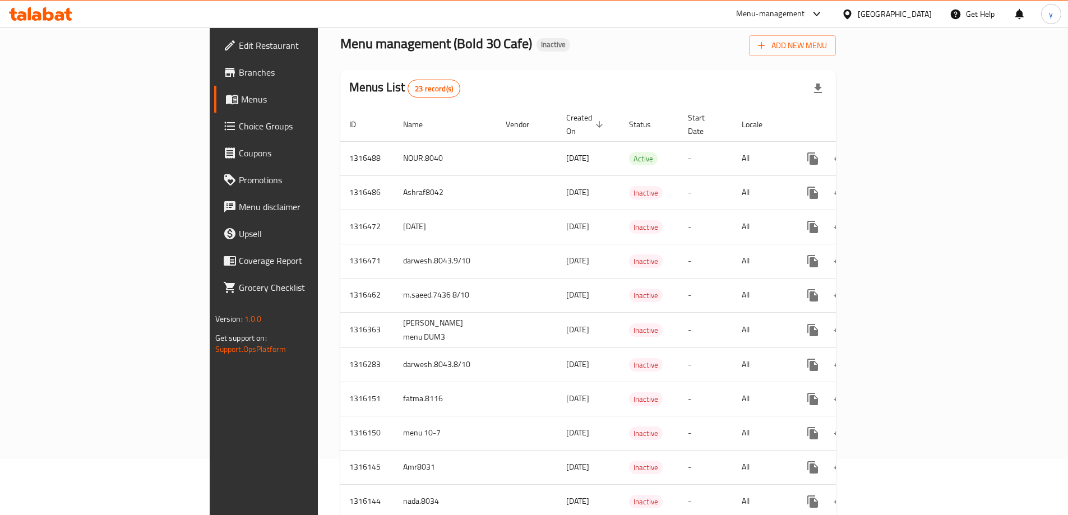
click at [825, 84] on icon "button" at bounding box center [818, 88] width 13 height 13
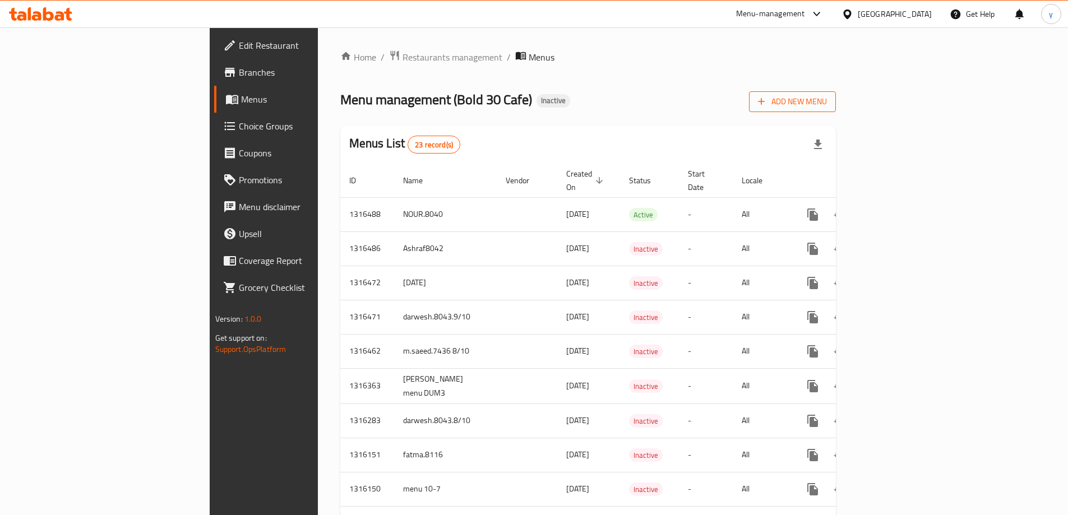
click at [836, 90] on div "Add New Menu" at bounding box center [792, 99] width 87 height 25
click at [827, 97] on span "Add New Menu" at bounding box center [792, 102] width 69 height 14
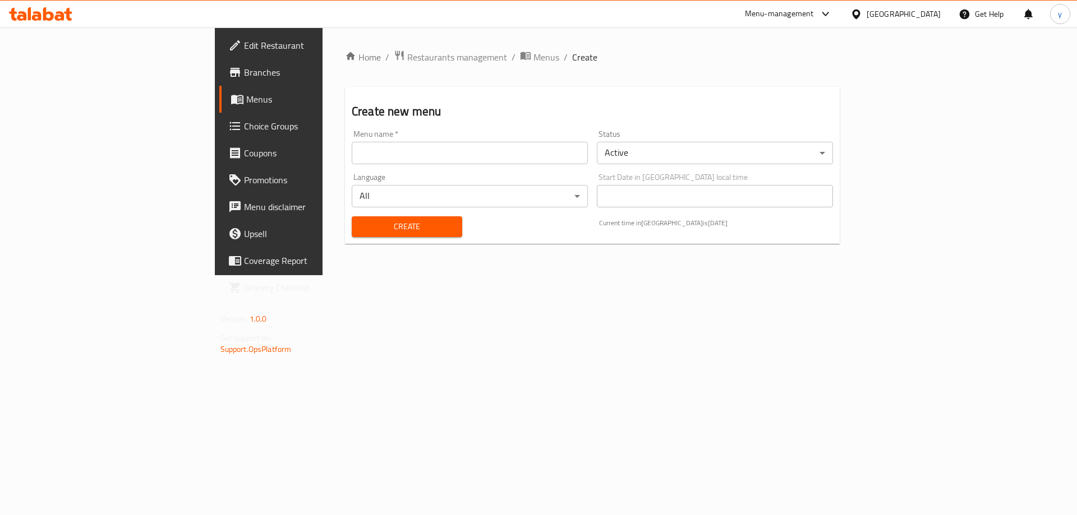
click at [514, 164] on input "text" at bounding box center [470, 153] width 236 height 22
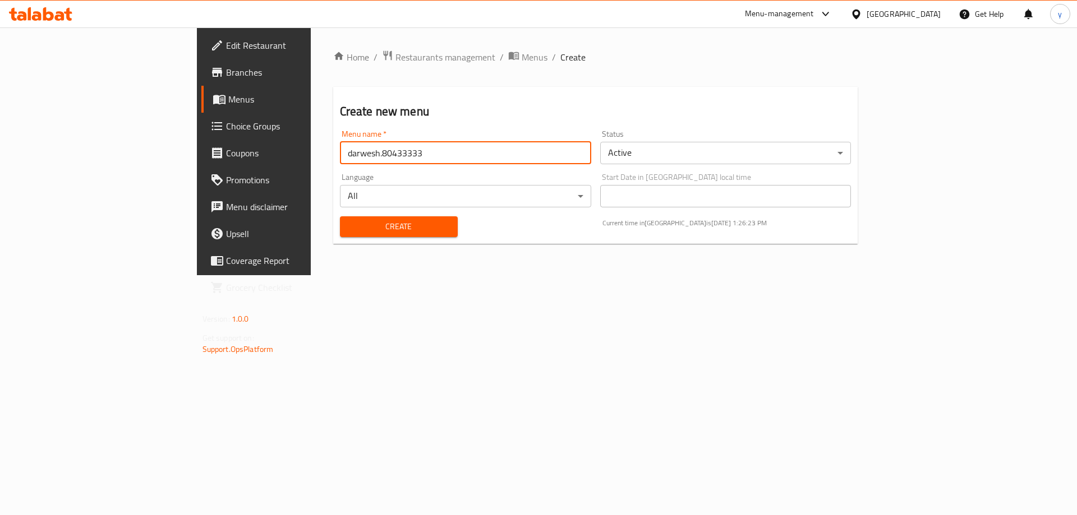
type input "darwesh.80433333"
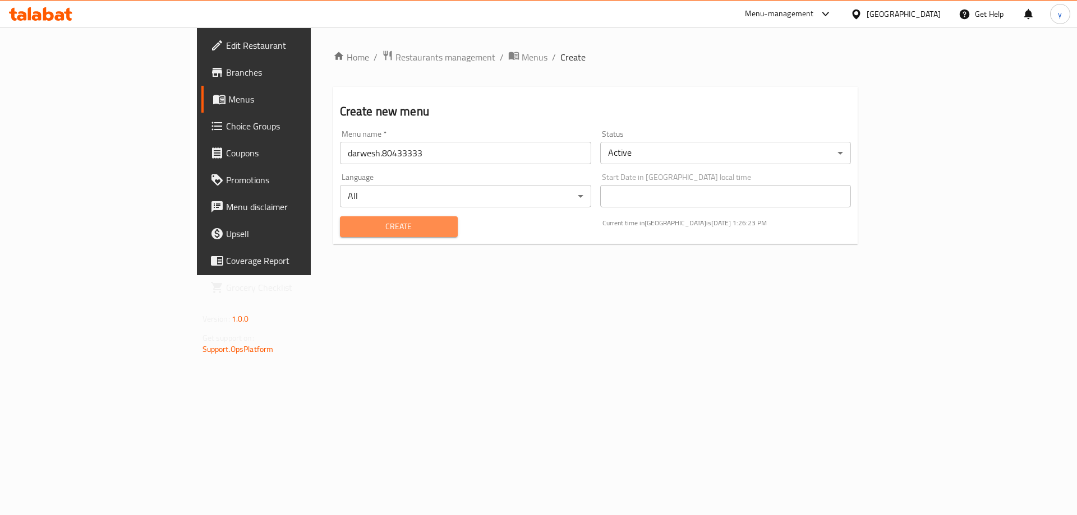
click at [349, 228] on span "Create" at bounding box center [399, 227] width 100 height 14
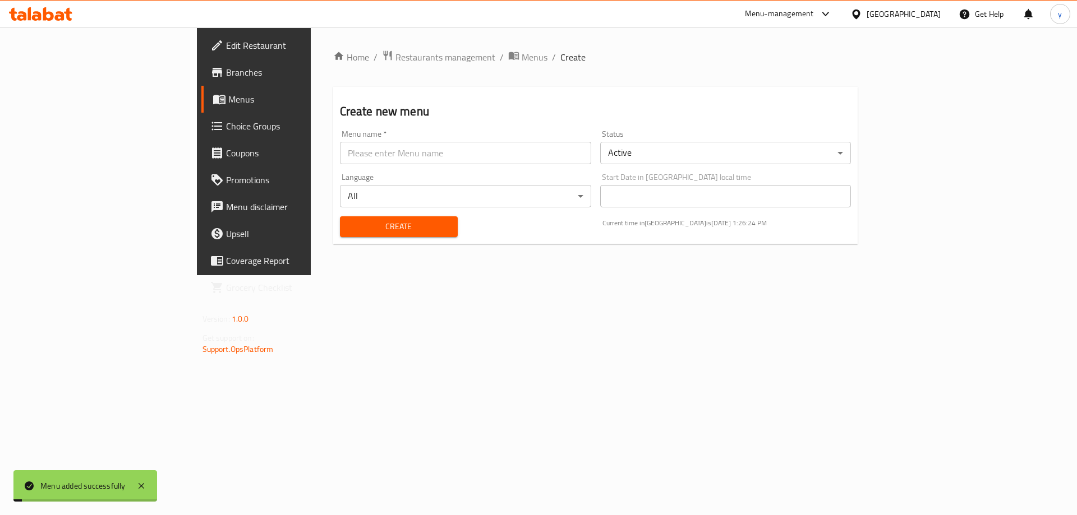
click at [201, 109] on link "Menus" at bounding box center [289, 99] width 176 height 27
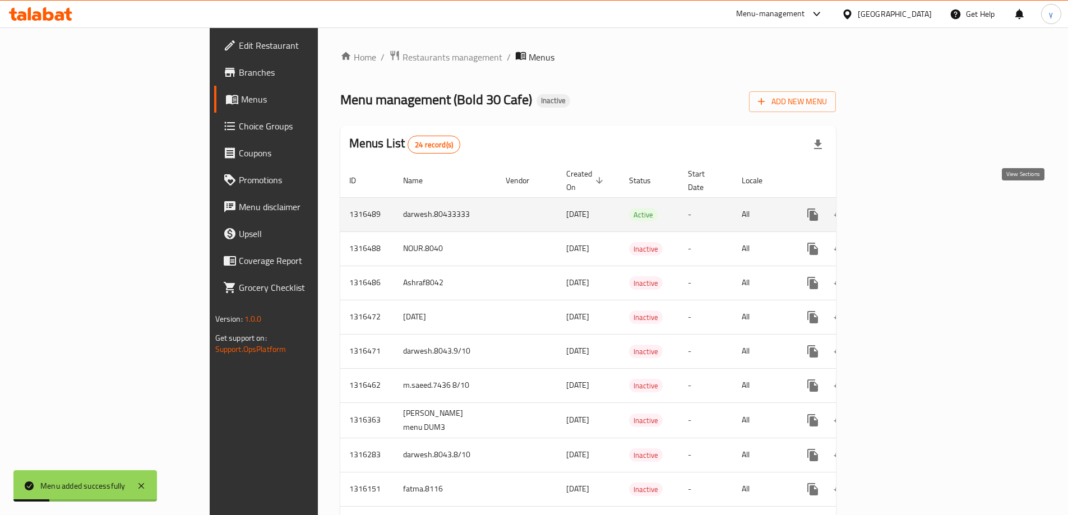
click at [901, 208] on icon "enhanced table" at bounding box center [893, 214] width 13 height 13
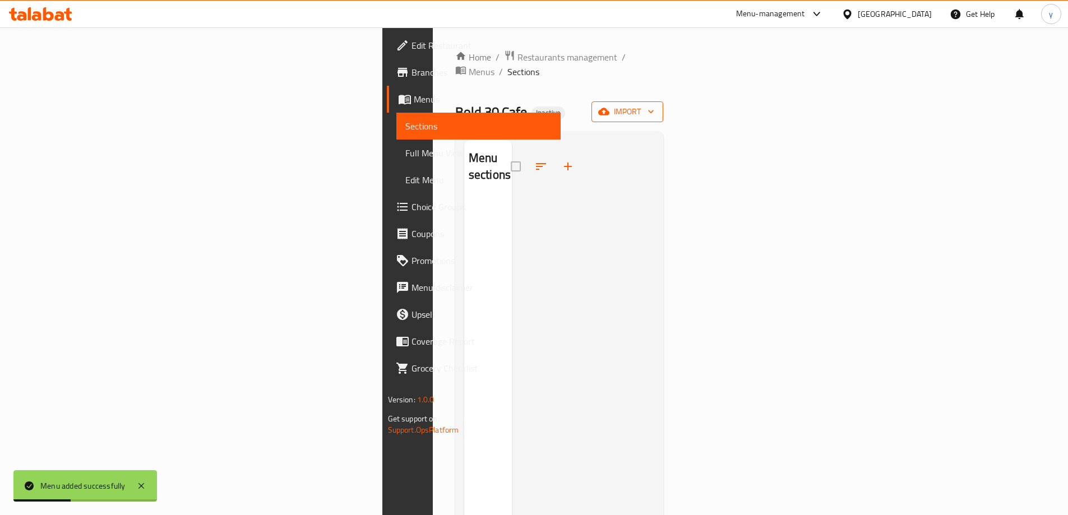
click at [657, 106] on icon "button" at bounding box center [651, 111] width 11 height 11
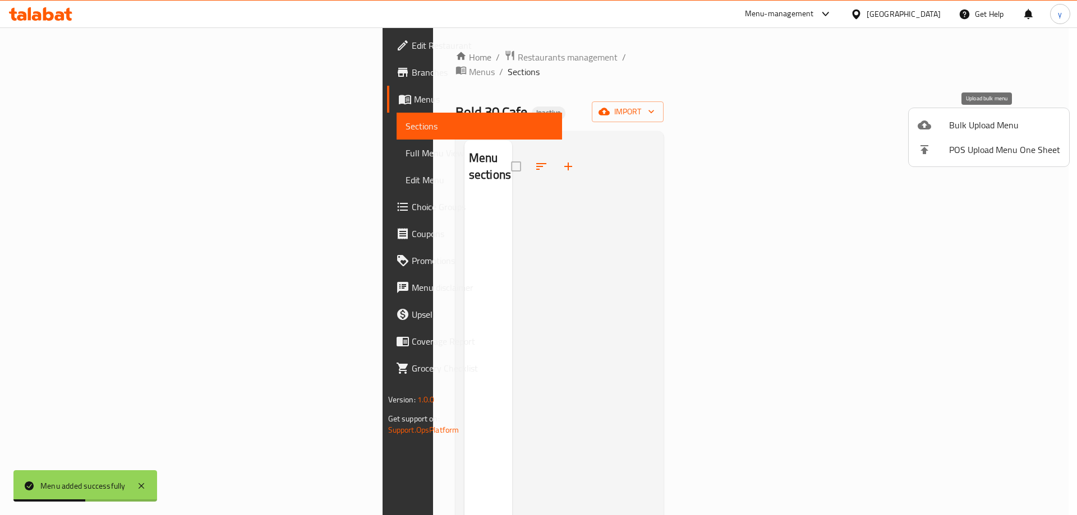
click at [980, 132] on span "Bulk Upload Menu" at bounding box center [1004, 124] width 111 height 13
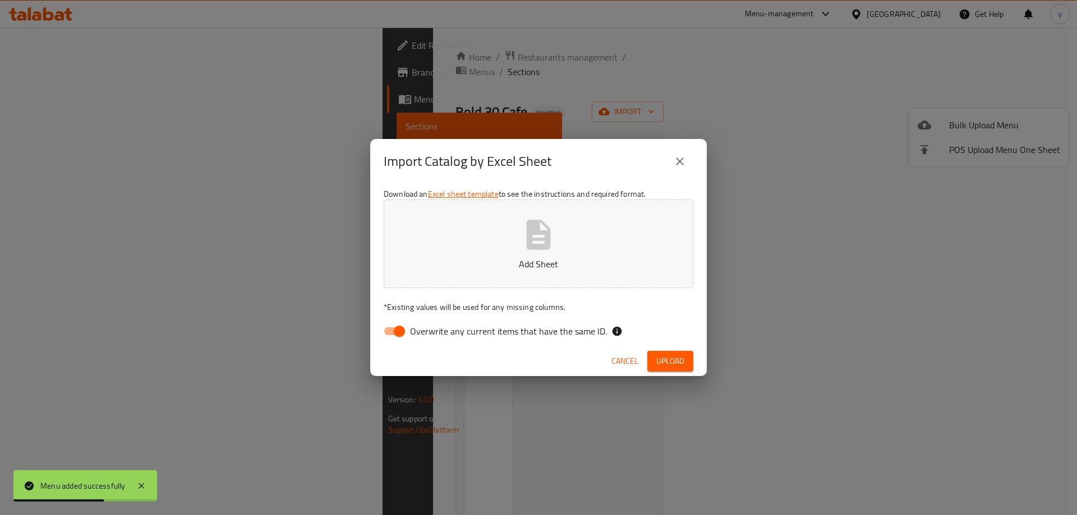
click at [408, 335] on input "Overwrite any current items that have the same ID." at bounding box center [399, 331] width 64 height 21
checkbox input "false"
click at [668, 361] on span "Upload" at bounding box center [670, 361] width 28 height 14
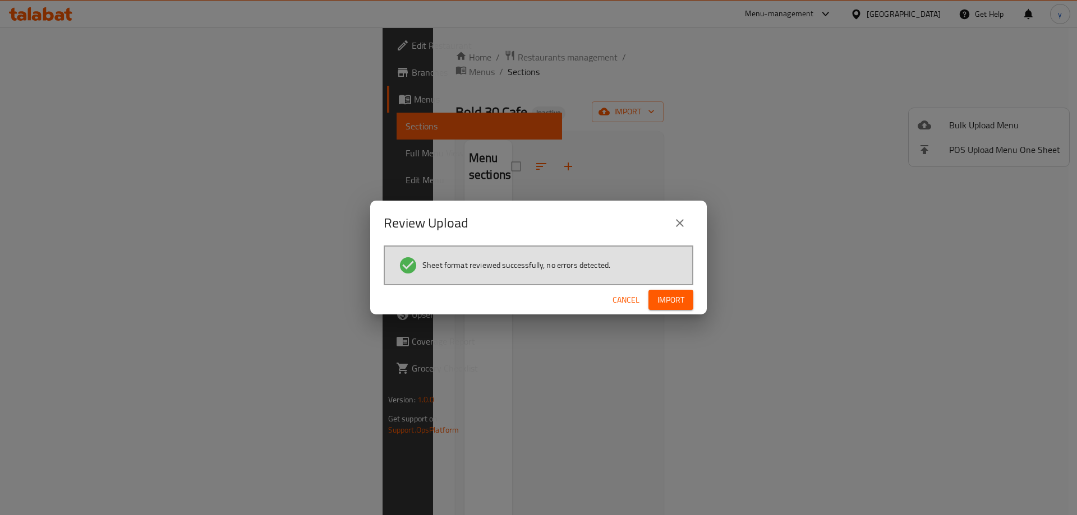
click at [669, 302] on span "Import" at bounding box center [670, 300] width 27 height 14
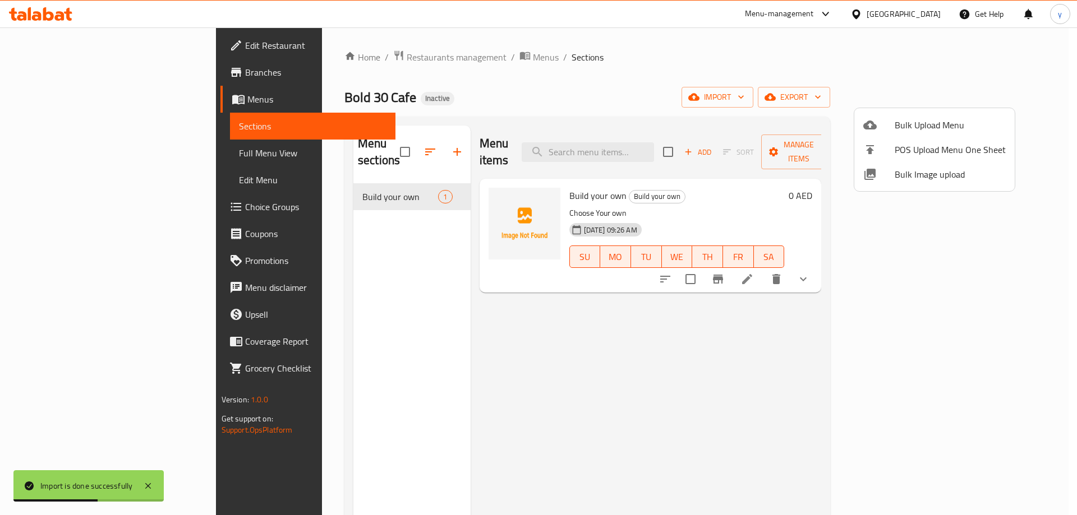
click at [77, 146] on div at bounding box center [538, 257] width 1077 height 515
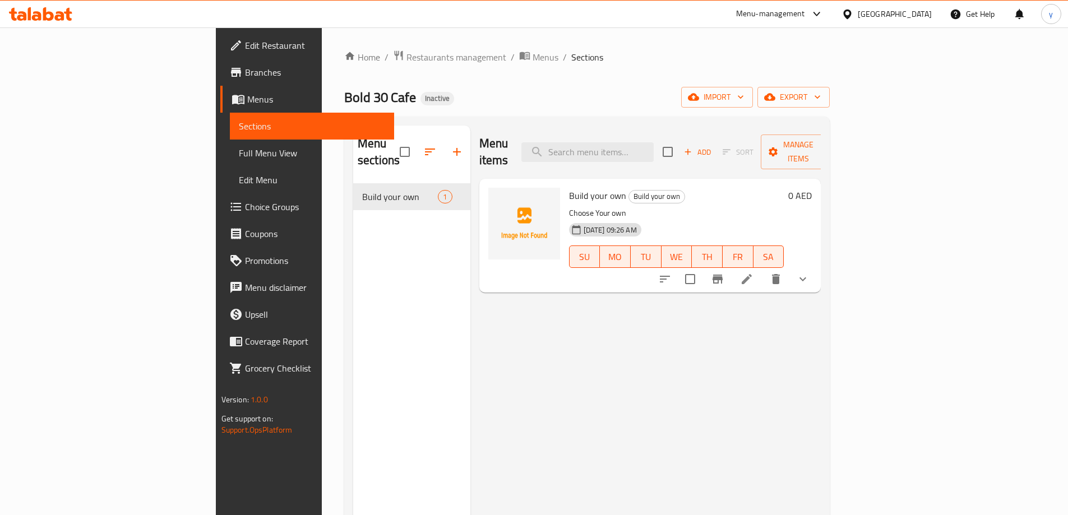
click at [239, 155] on span "Full Menu View" at bounding box center [312, 152] width 146 height 13
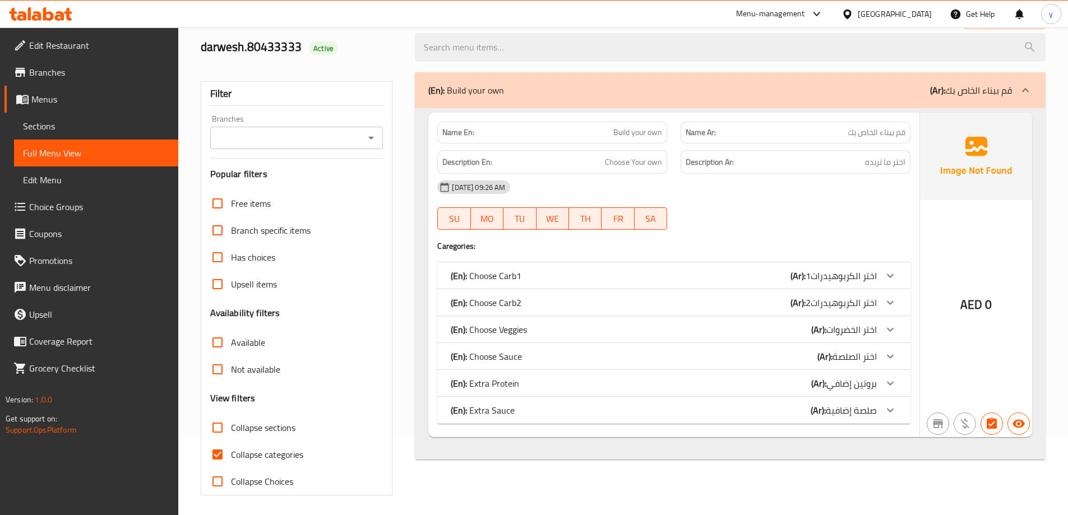
scroll to position [81, 0]
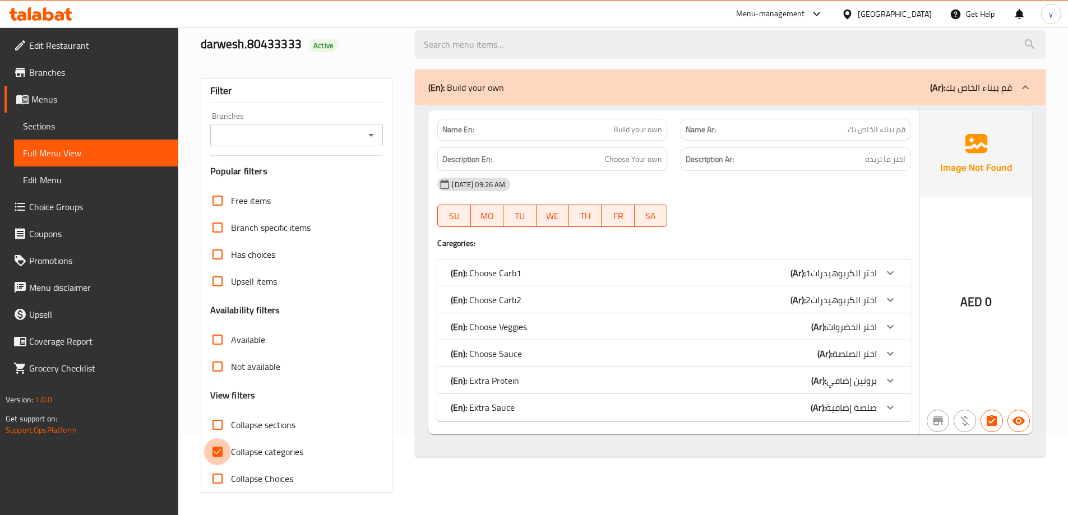
click at [225, 453] on input "Collapse categories" at bounding box center [217, 452] width 27 height 27
checkbox input "false"
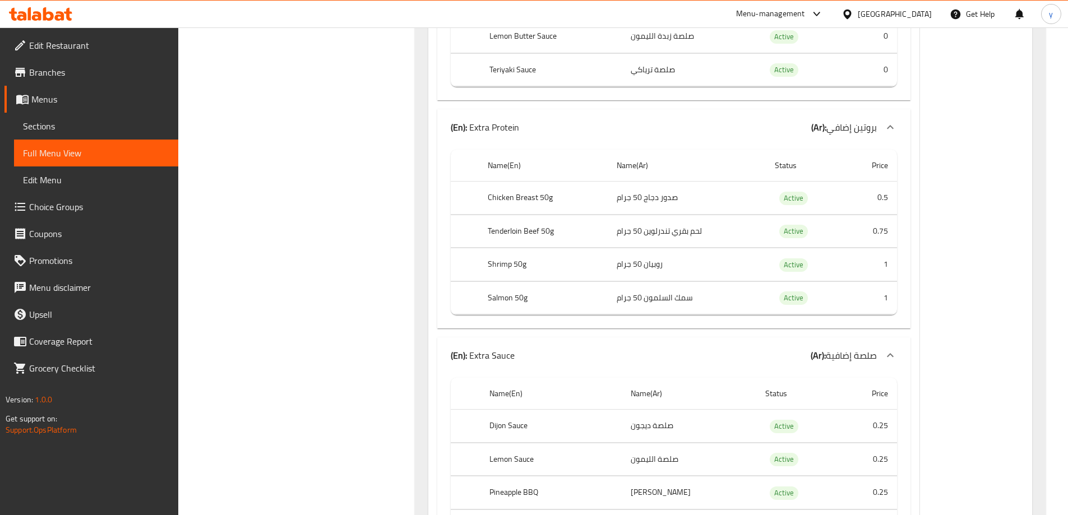
scroll to position [1475, 0]
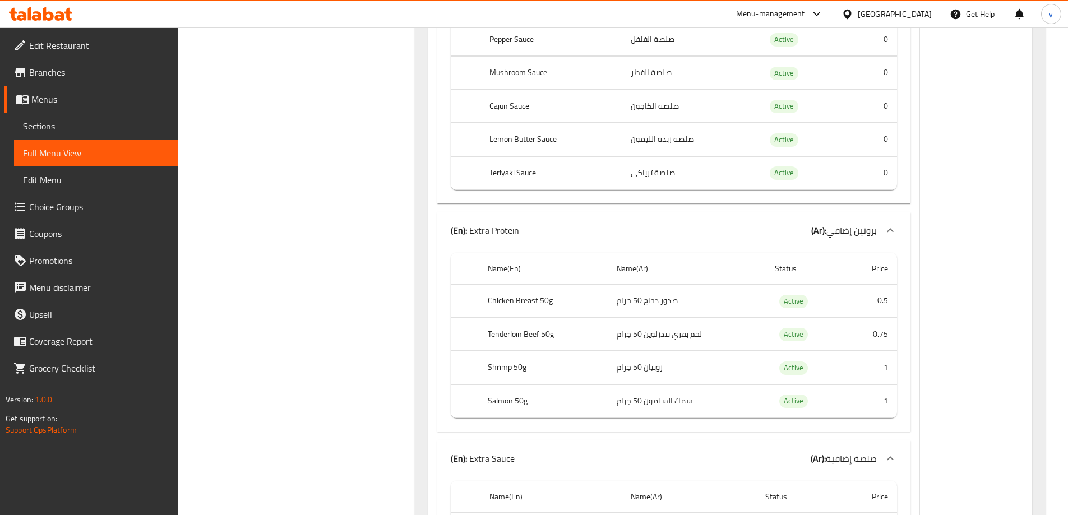
click at [82, 39] on span "Edit Restaurant" at bounding box center [99, 45] width 140 height 13
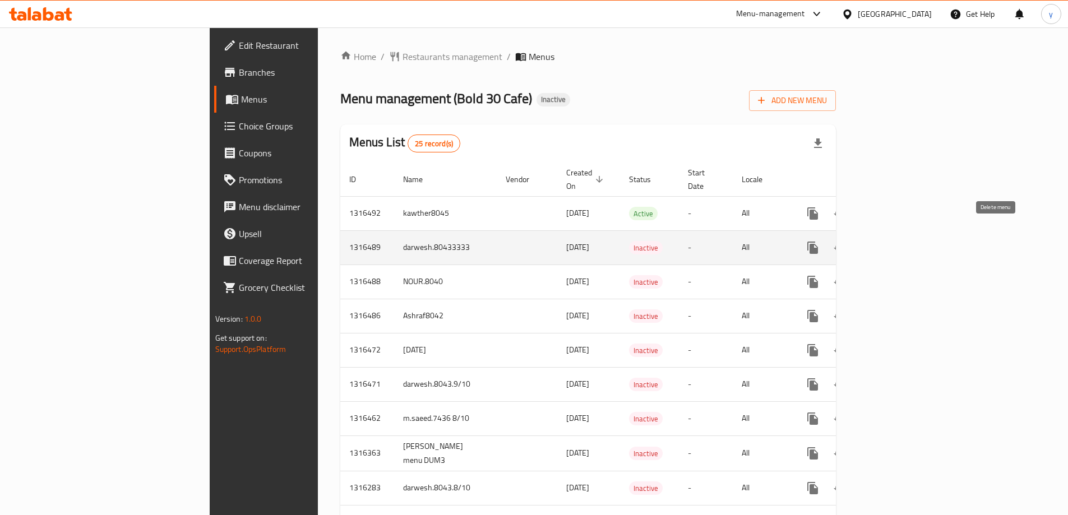
click at [874, 241] on icon "enhanced table" at bounding box center [866, 247] width 13 height 13
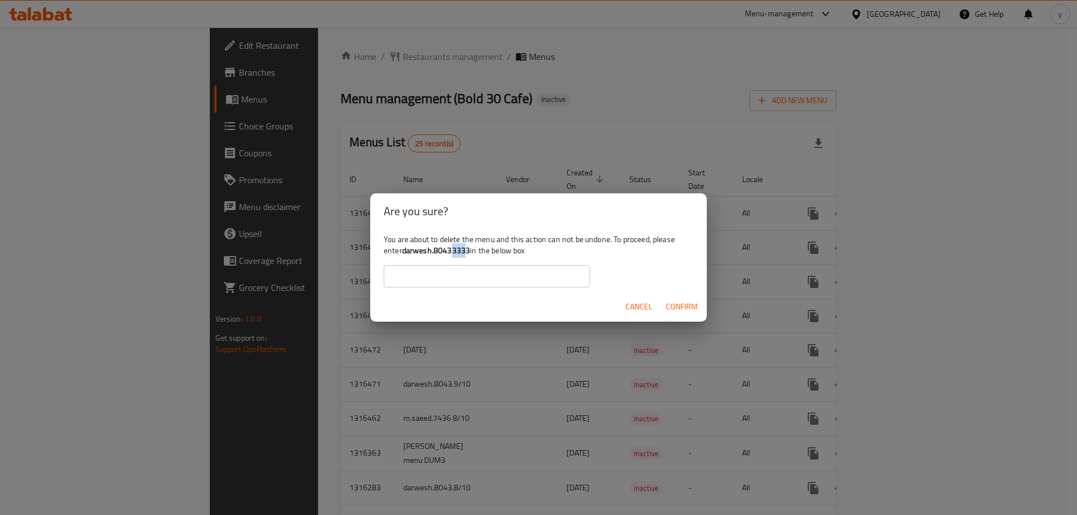
drag, startPoint x: 467, startPoint y: 250, endPoint x: 454, endPoint y: 253, distance: 12.7
click at [454, 253] on b "darwesh.80433333" at bounding box center [436, 250] width 68 height 15
drag, startPoint x: 469, startPoint y: 253, endPoint x: 405, endPoint y: 255, distance: 64.5
click at [405, 255] on b "darwesh.80433333" at bounding box center [436, 250] width 68 height 15
copy b "darwesh.80433333"
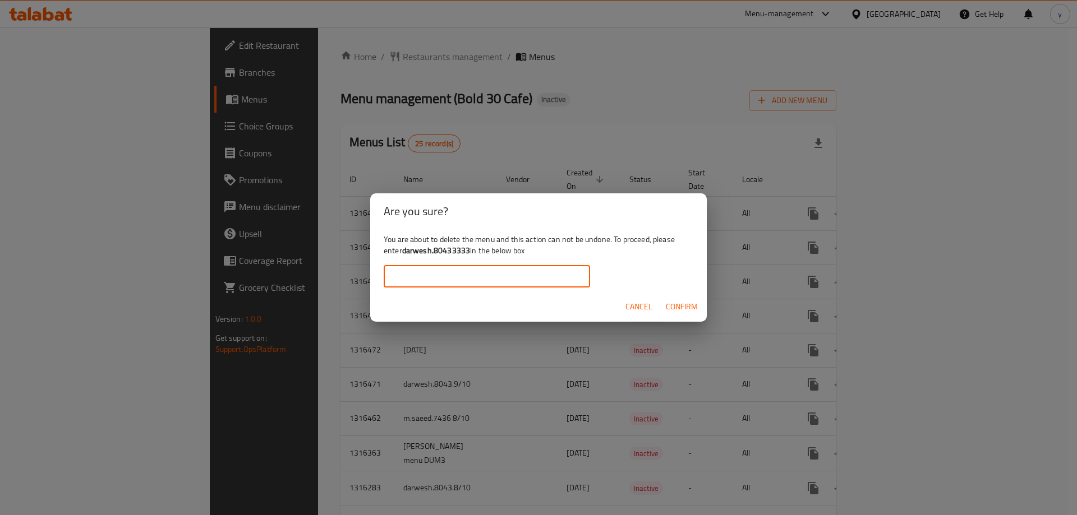
click at [411, 277] on input "text" at bounding box center [487, 276] width 206 height 22
paste input "darwesh.80433333"
type input "darwesh.80433333"
click at [674, 308] on span "Confirm" at bounding box center [682, 307] width 32 height 14
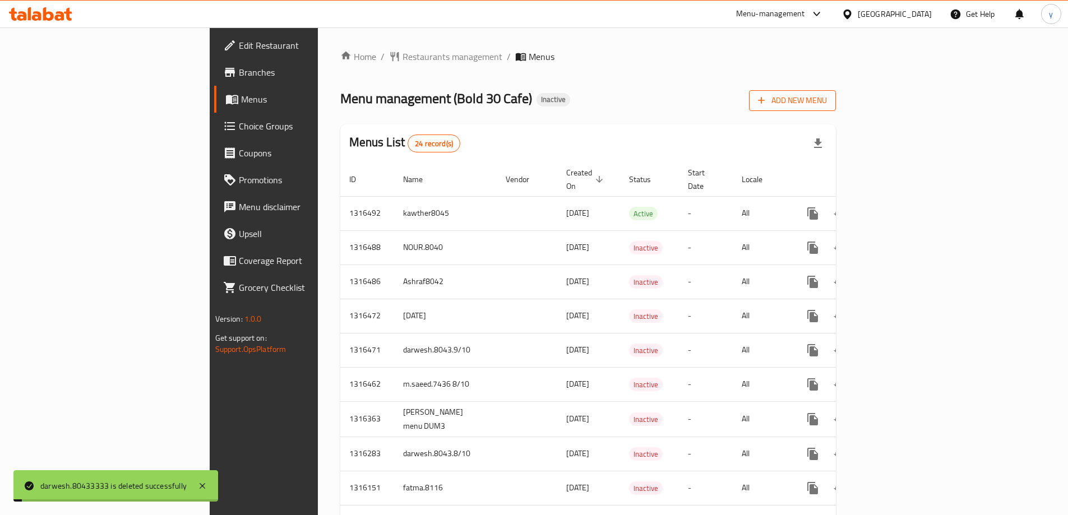
click at [836, 108] on button "Add New Menu" at bounding box center [792, 100] width 87 height 21
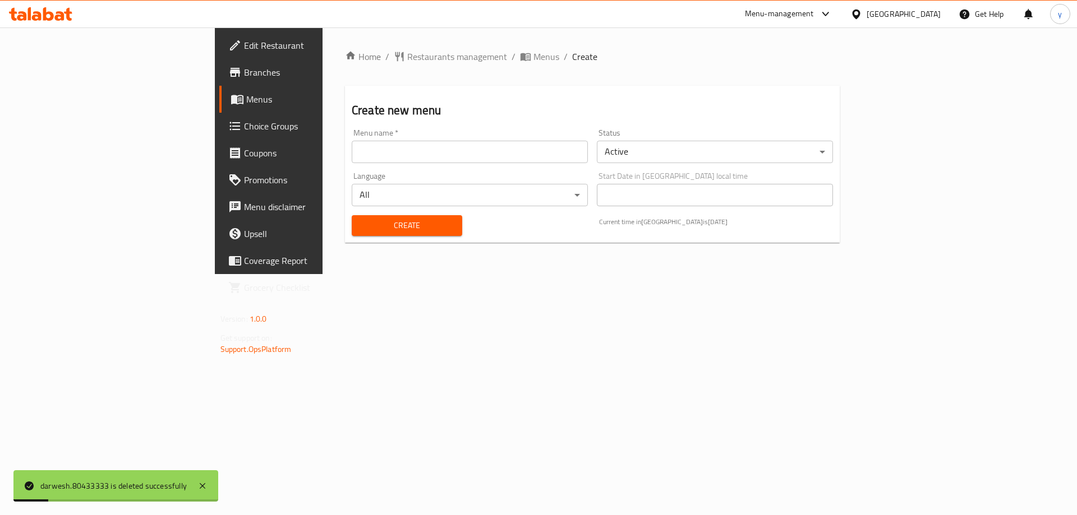
click at [352, 153] on input "text" at bounding box center [470, 152] width 236 height 22
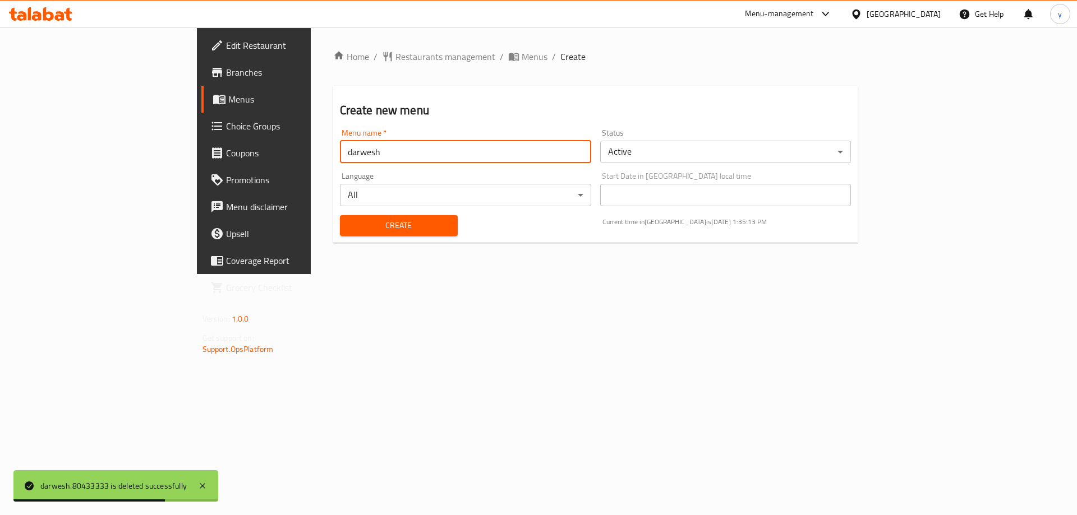
type input "darwesh.80433333"
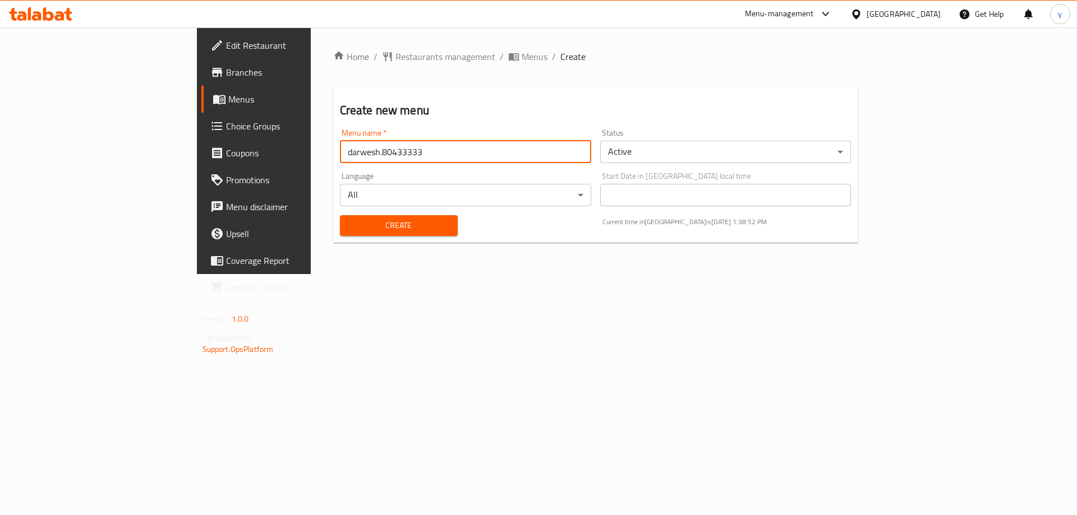
drag, startPoint x: 366, startPoint y: 222, endPoint x: 278, endPoint y: 204, distance: 90.3
click at [366, 222] on span "Create" at bounding box center [399, 226] width 100 height 14
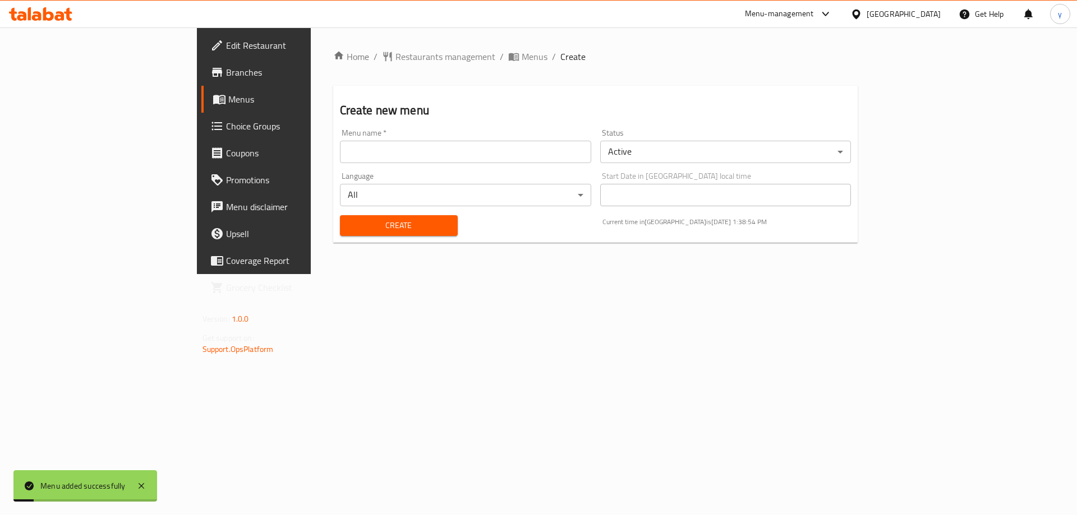
click at [201, 108] on link "Menus" at bounding box center [289, 99] width 176 height 27
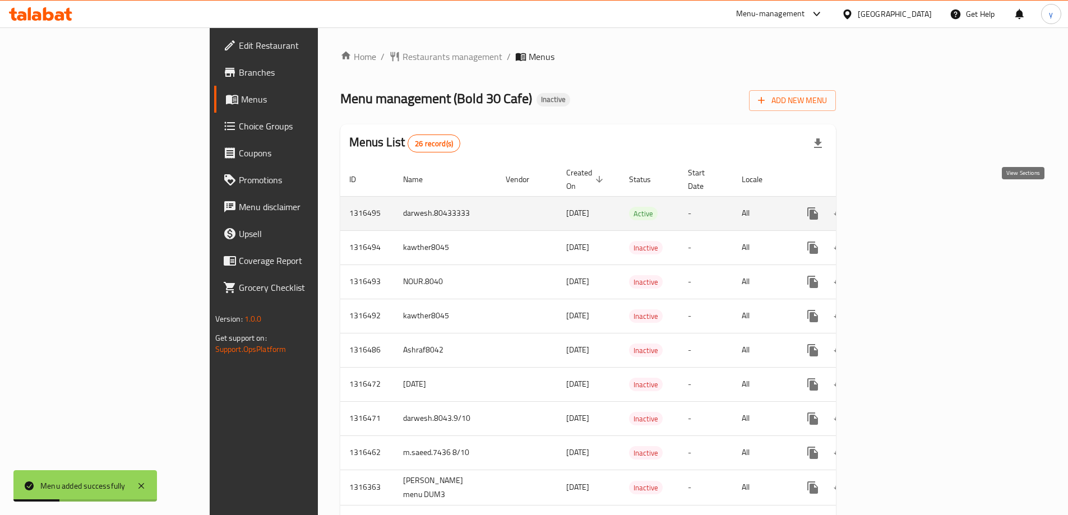
click at [908, 208] on link "enhanced table" at bounding box center [894, 213] width 27 height 27
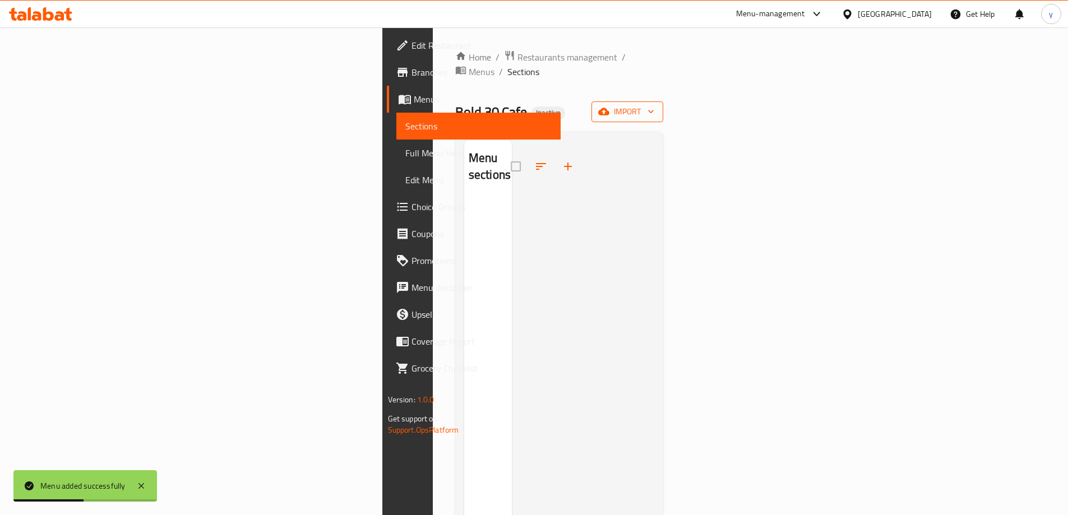
click at [655, 105] on span "import" at bounding box center [628, 112] width 54 height 14
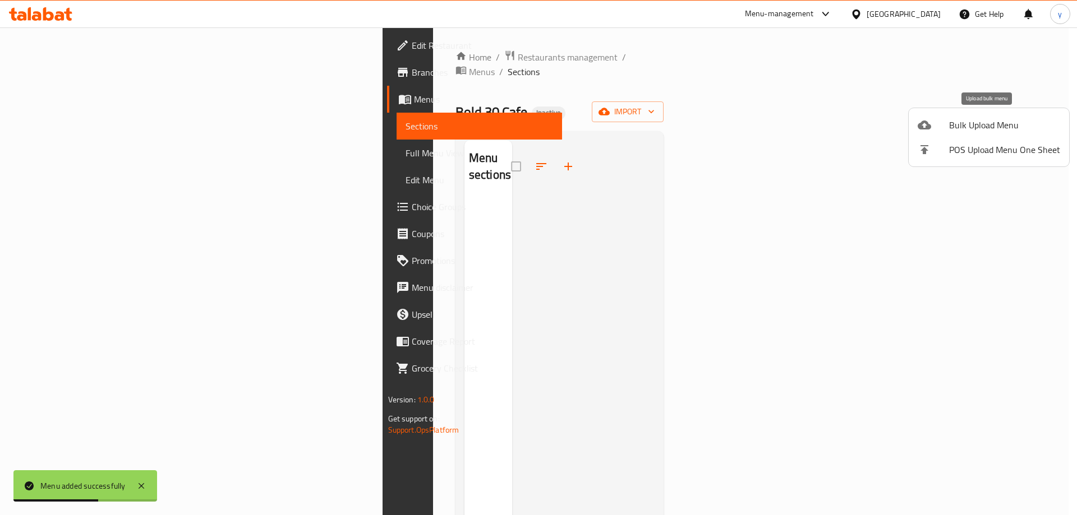
click at [947, 132] on li "Bulk Upload Menu" at bounding box center [989, 125] width 160 height 25
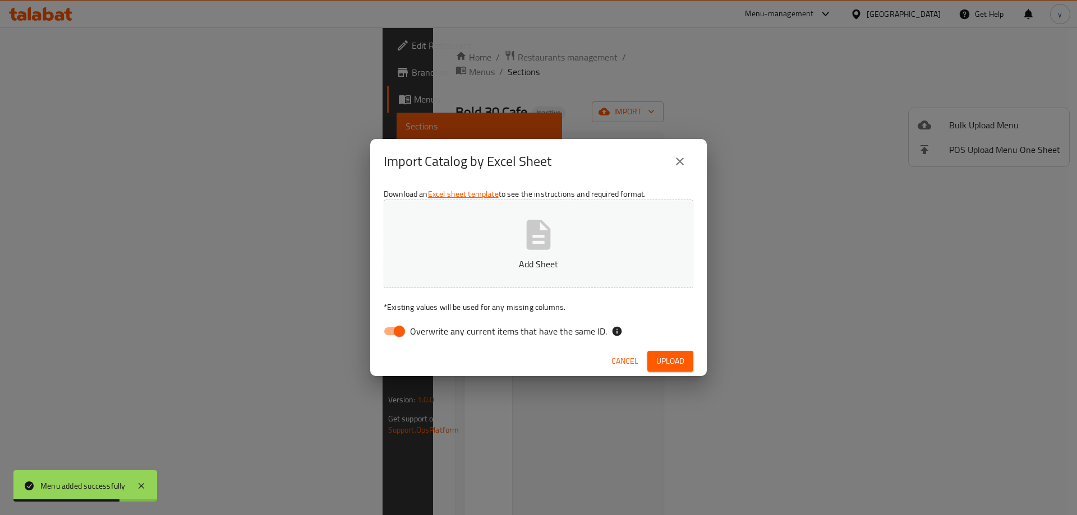
click at [403, 328] on input "Overwrite any current items that have the same ID." at bounding box center [399, 331] width 64 height 21
checkbox input "false"
click at [661, 367] on span "Upload" at bounding box center [670, 361] width 28 height 14
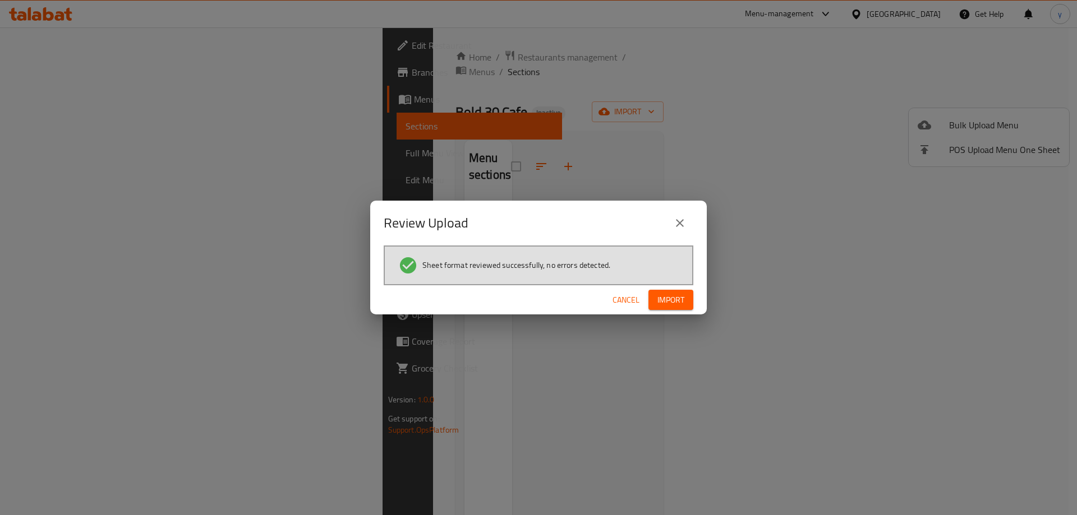
click at [671, 295] on span "Import" at bounding box center [670, 300] width 27 height 14
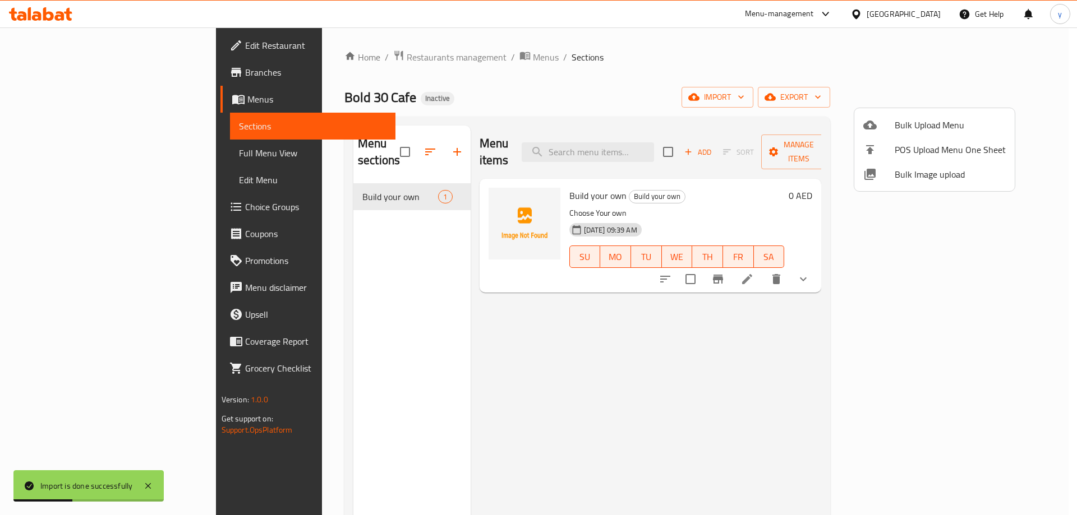
click at [87, 157] on div at bounding box center [538, 257] width 1077 height 515
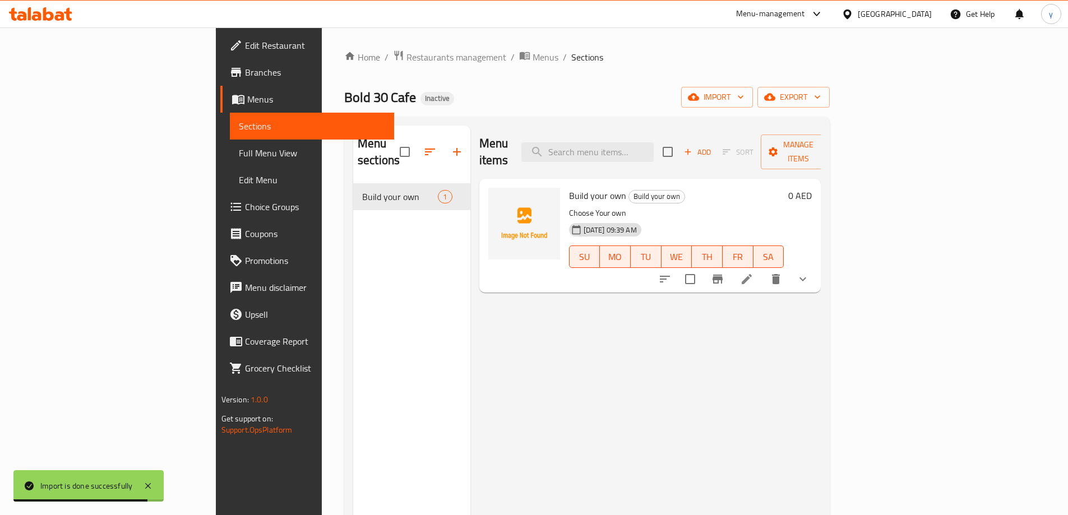
click at [239, 155] on span "Full Menu View" at bounding box center [312, 152] width 146 height 13
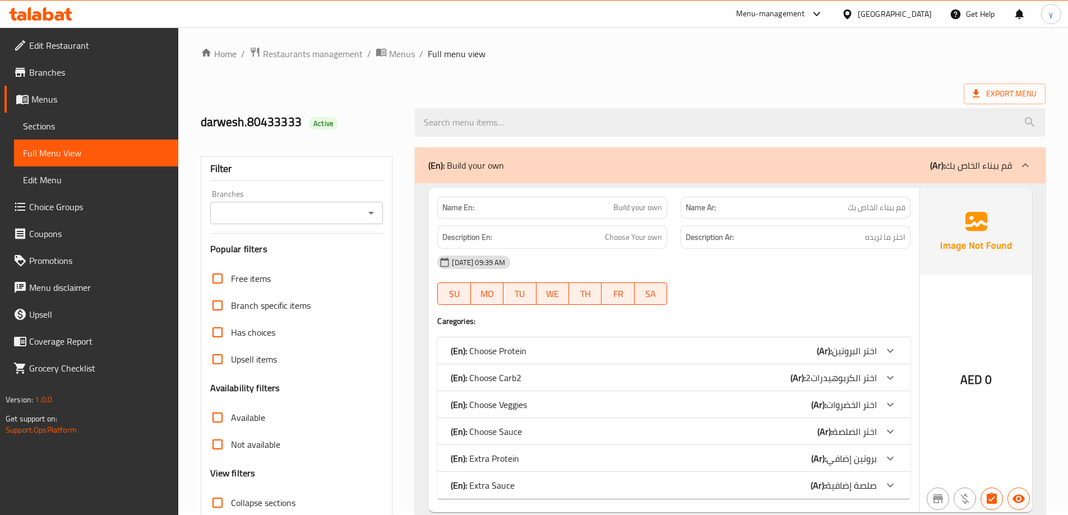
scroll to position [81, 0]
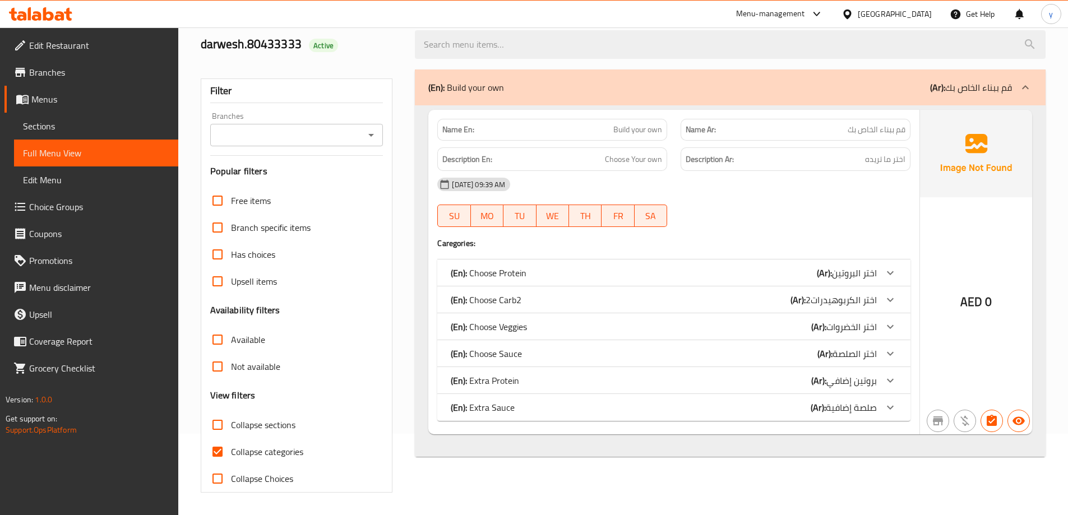
click at [255, 449] on span "Collapse categories" at bounding box center [267, 451] width 72 height 13
click at [231, 449] on input "Collapse categories" at bounding box center [217, 452] width 27 height 27
checkbox input "false"
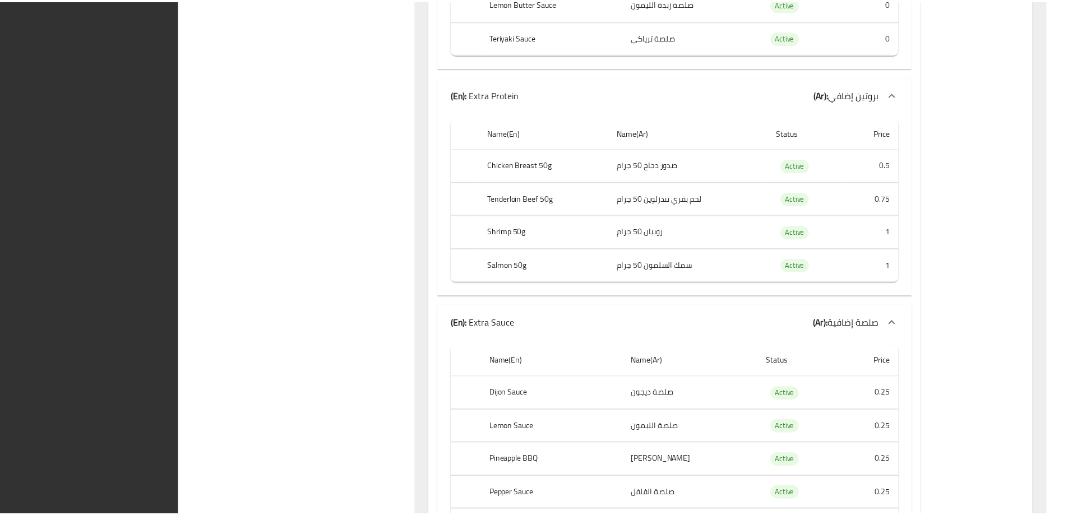
scroll to position [1812, 0]
